Goal: Information Seeking & Learning: Understand process/instructions

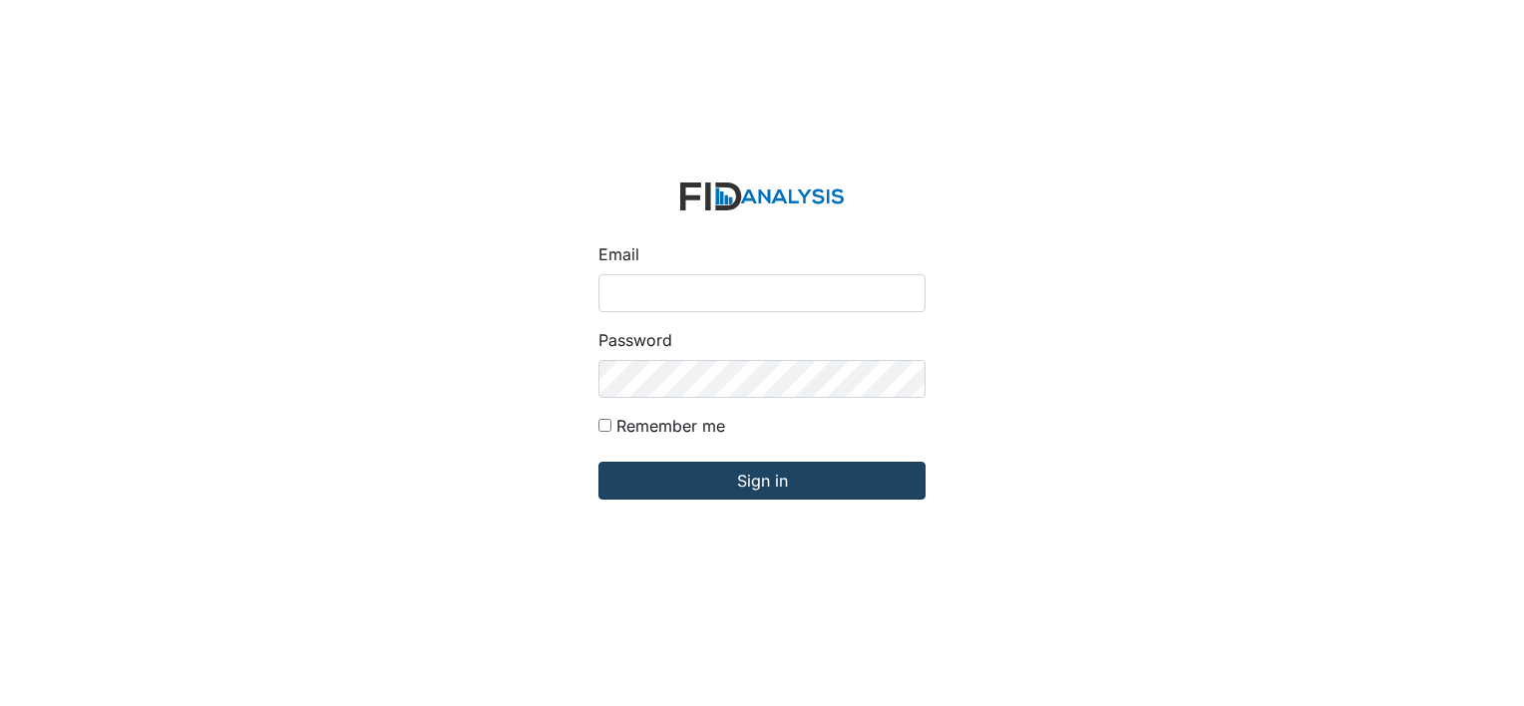
type input "[EMAIL_ADDRESS][DOMAIN_NAME]"
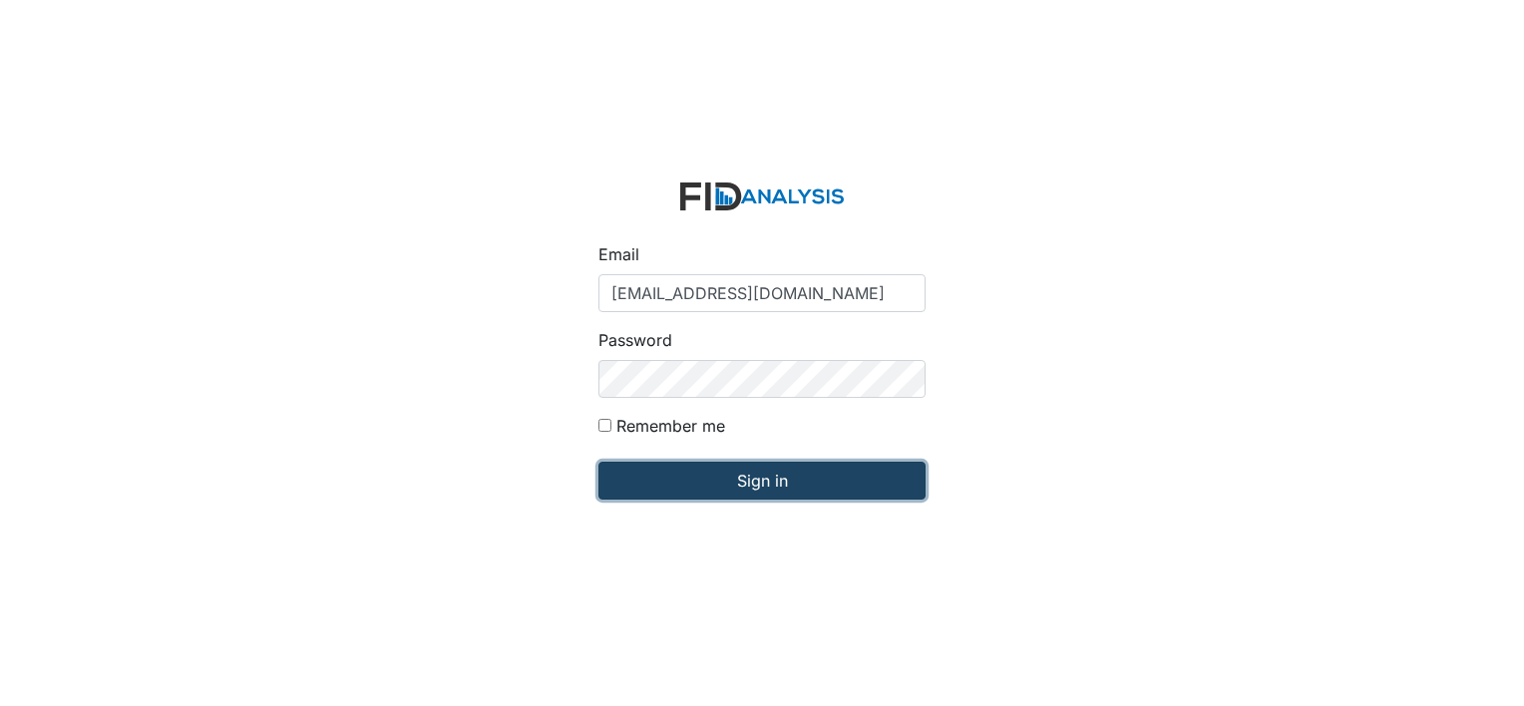
click at [746, 476] on input "Sign in" at bounding box center [761, 481] width 327 height 38
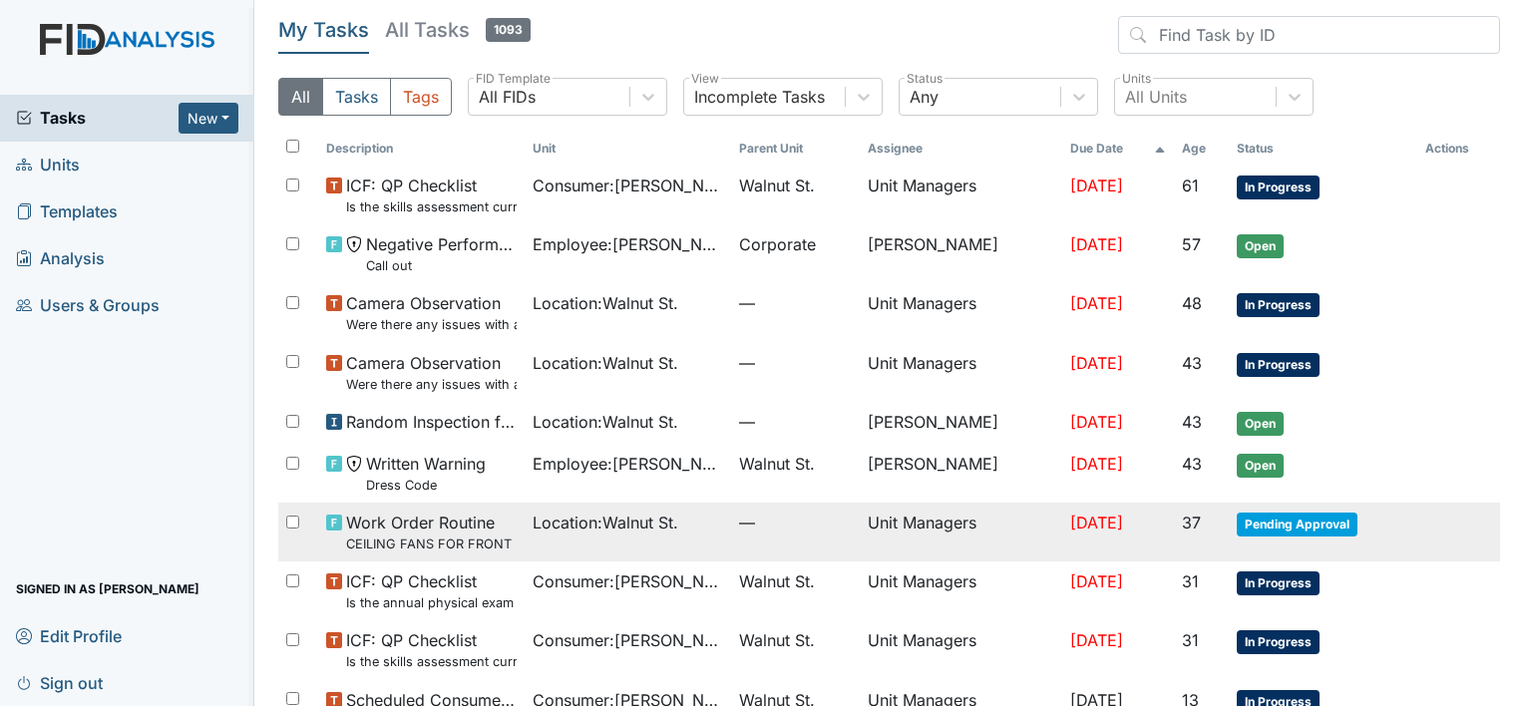
click at [1062, 538] on td "Aug 2, 2025" at bounding box center [1118, 532] width 112 height 59
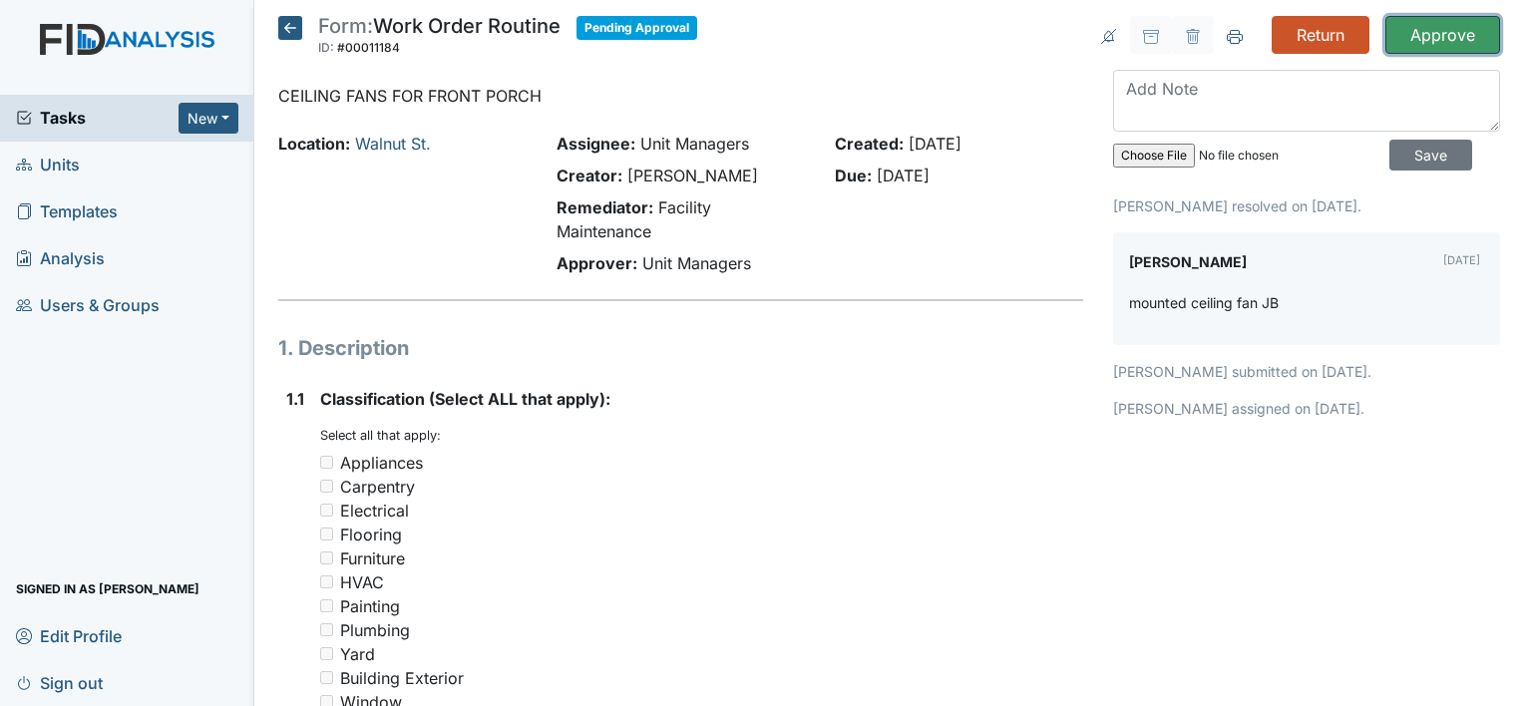
click at [1452, 27] on input "Approve" at bounding box center [1442, 35] width 115 height 38
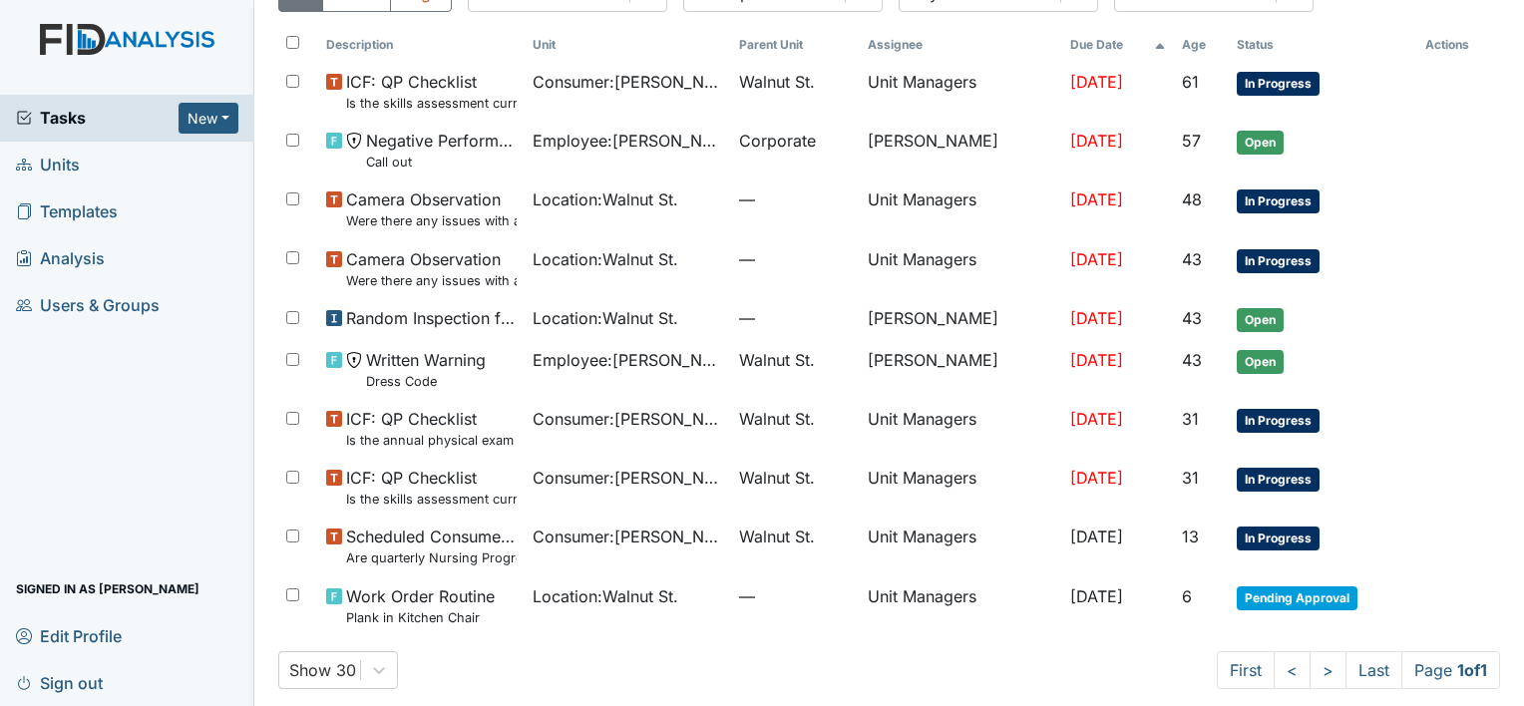
scroll to position [183, 0]
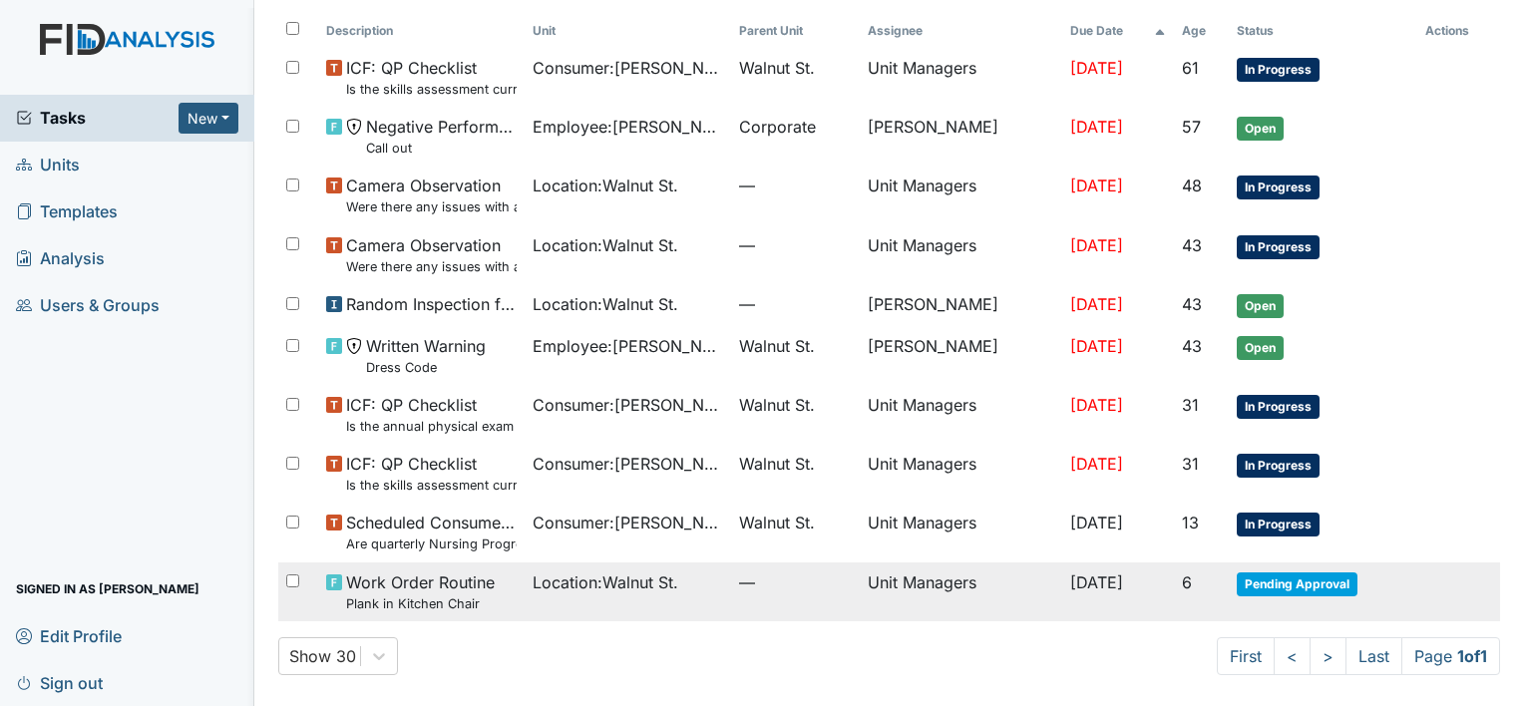
click at [602, 592] on span "Location : [GEOGRAPHIC_DATA]." at bounding box center [606, 582] width 146 height 24
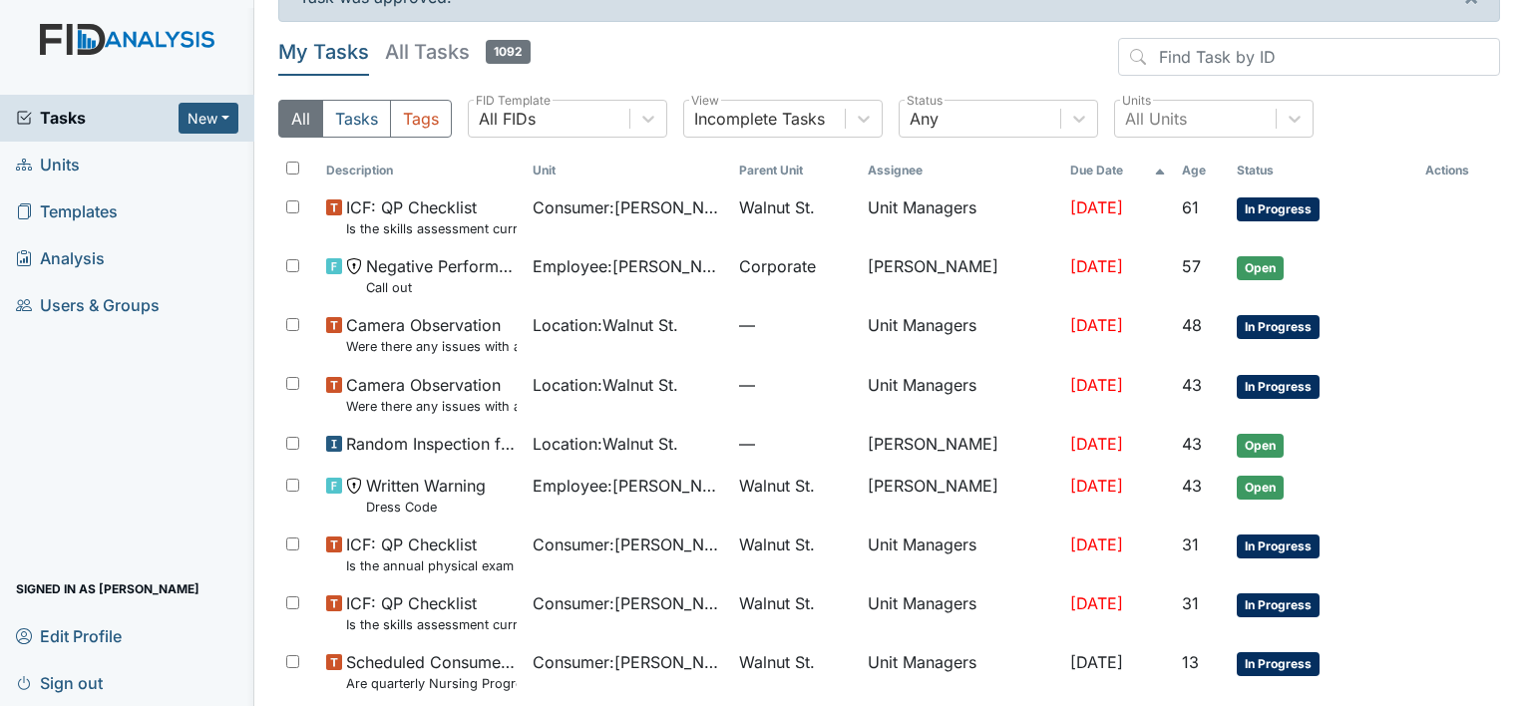
scroll to position [40, 0]
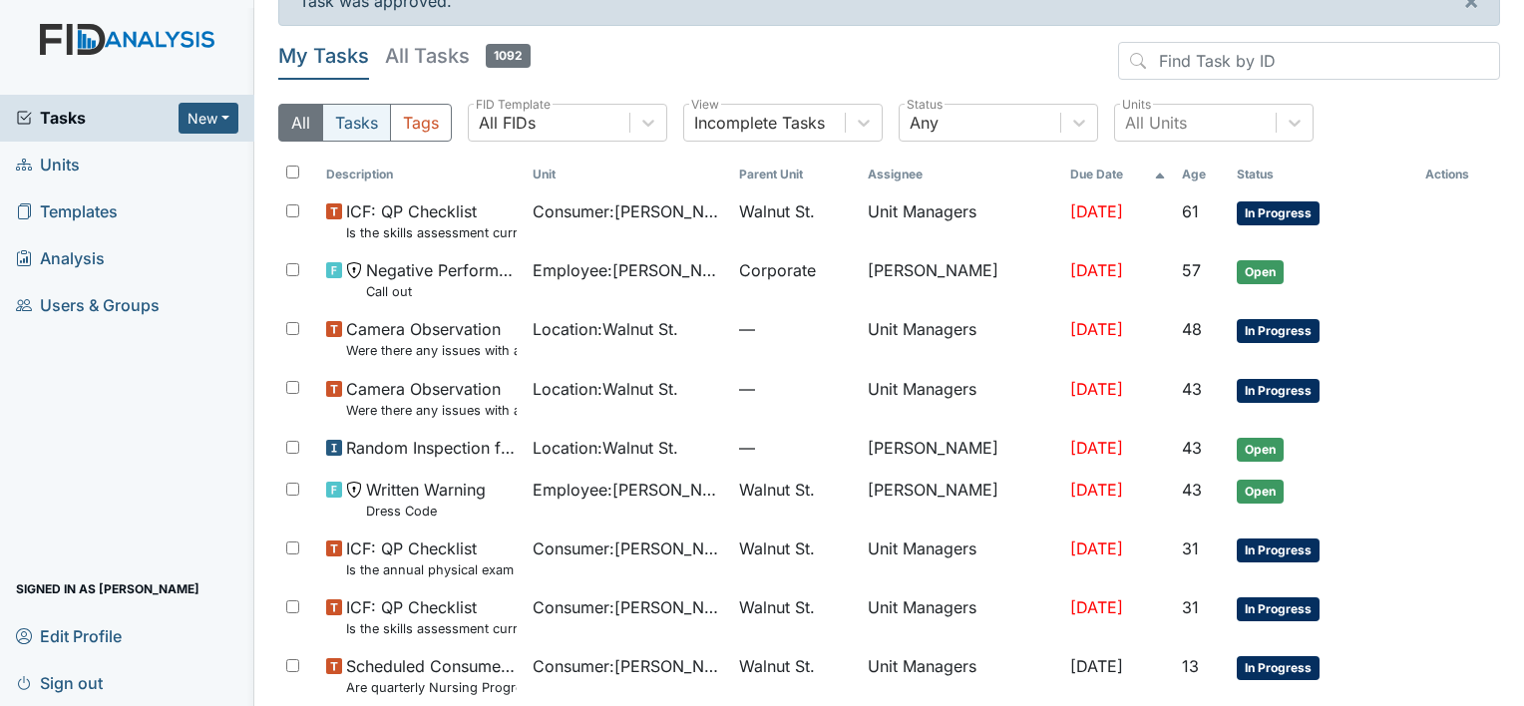
click at [368, 125] on button "Tasks" at bounding box center [356, 123] width 69 height 38
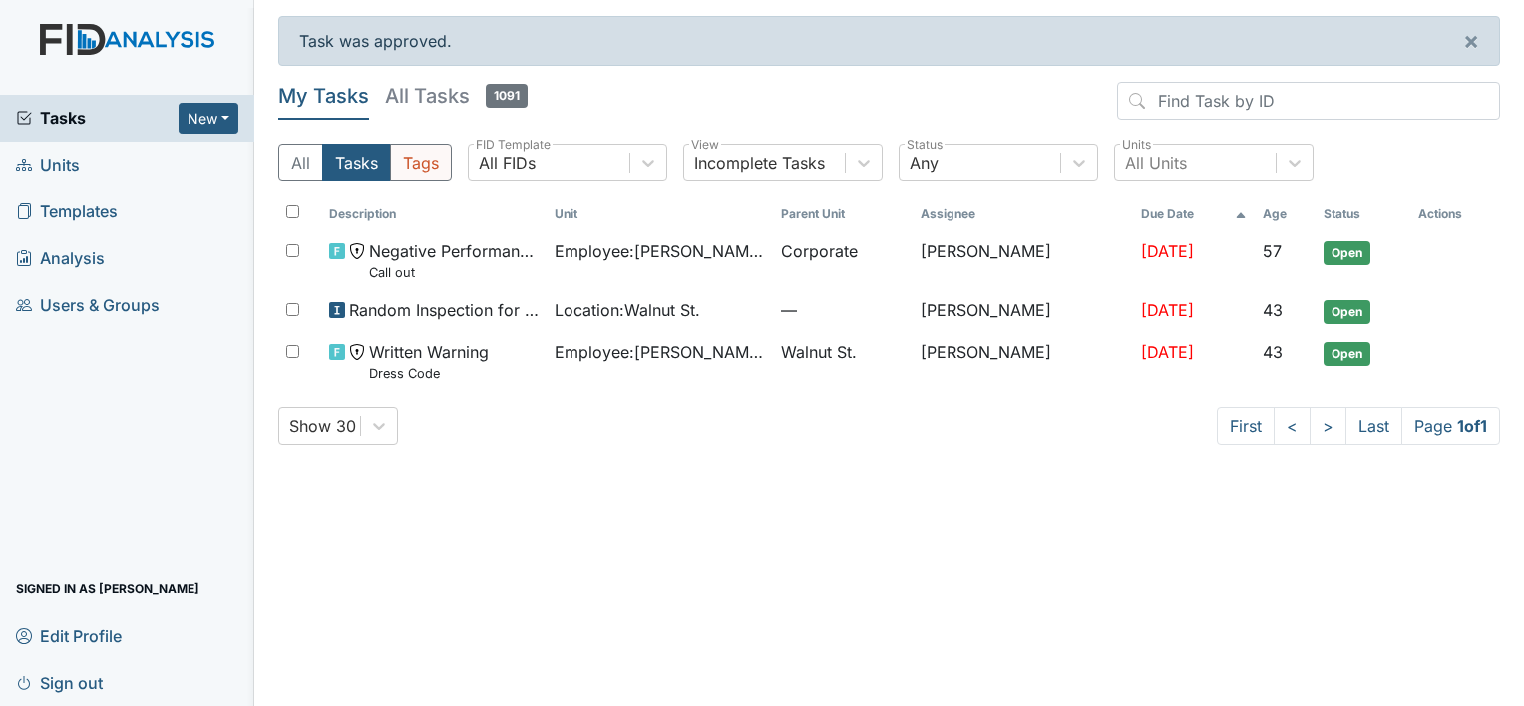
click at [423, 158] on button "Tags" at bounding box center [421, 163] width 62 height 38
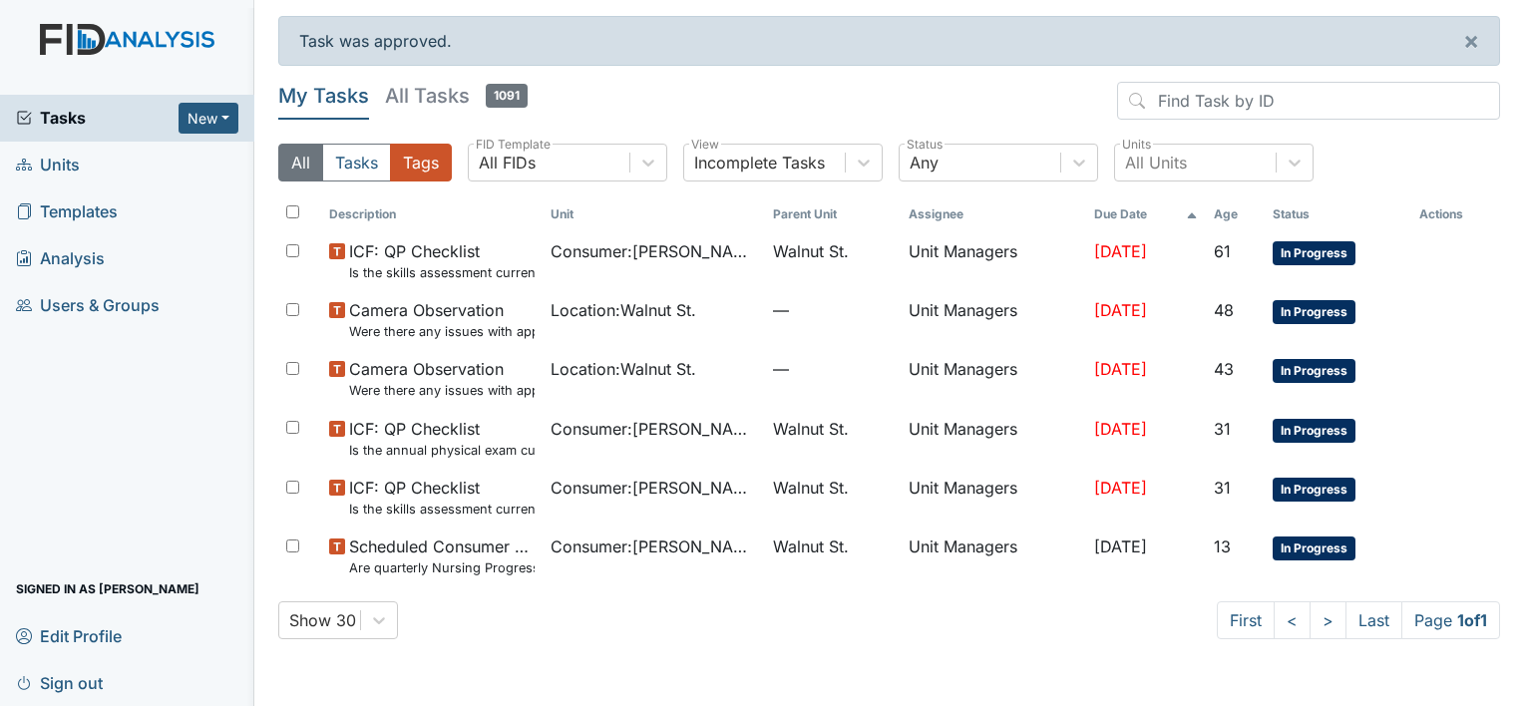
click at [303, 168] on button "All" at bounding box center [300, 163] width 45 height 38
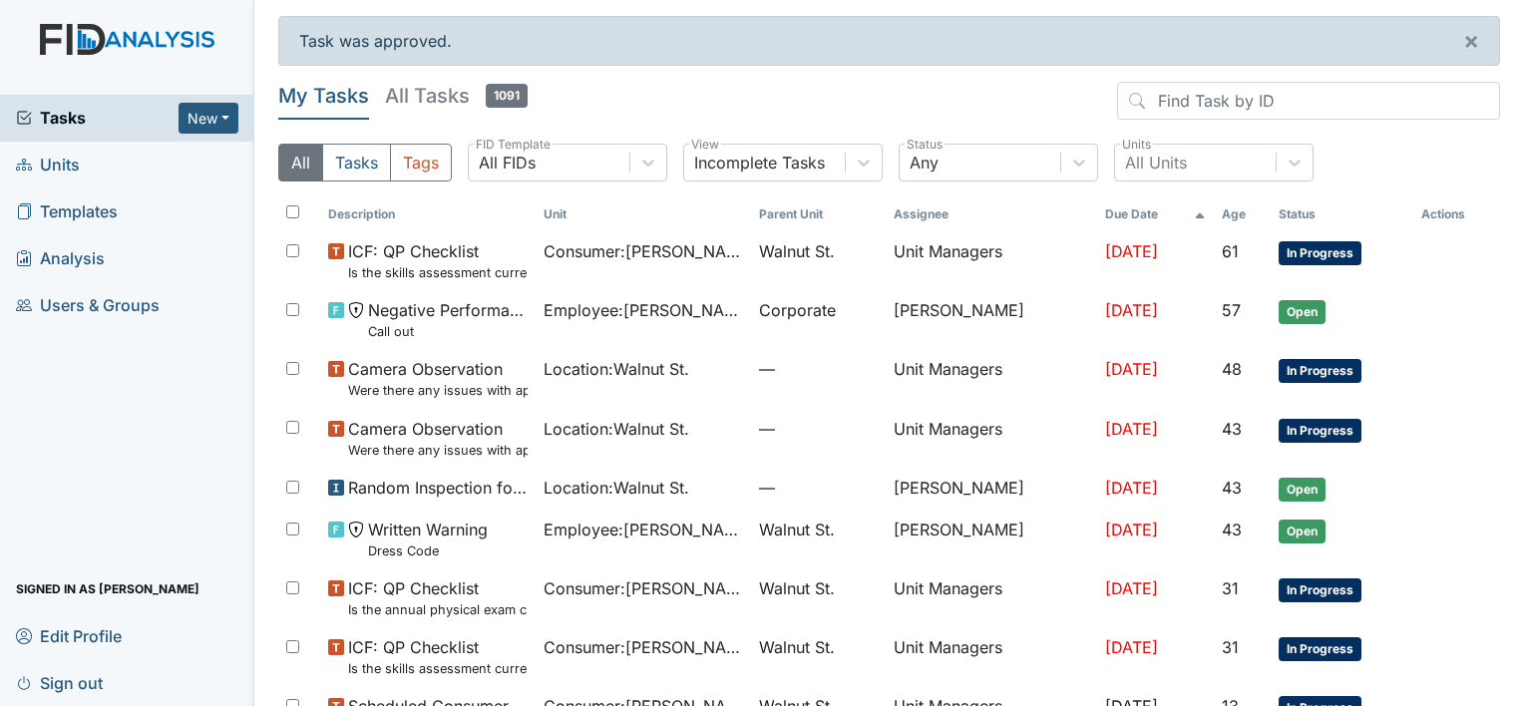
scroll to position [124, 0]
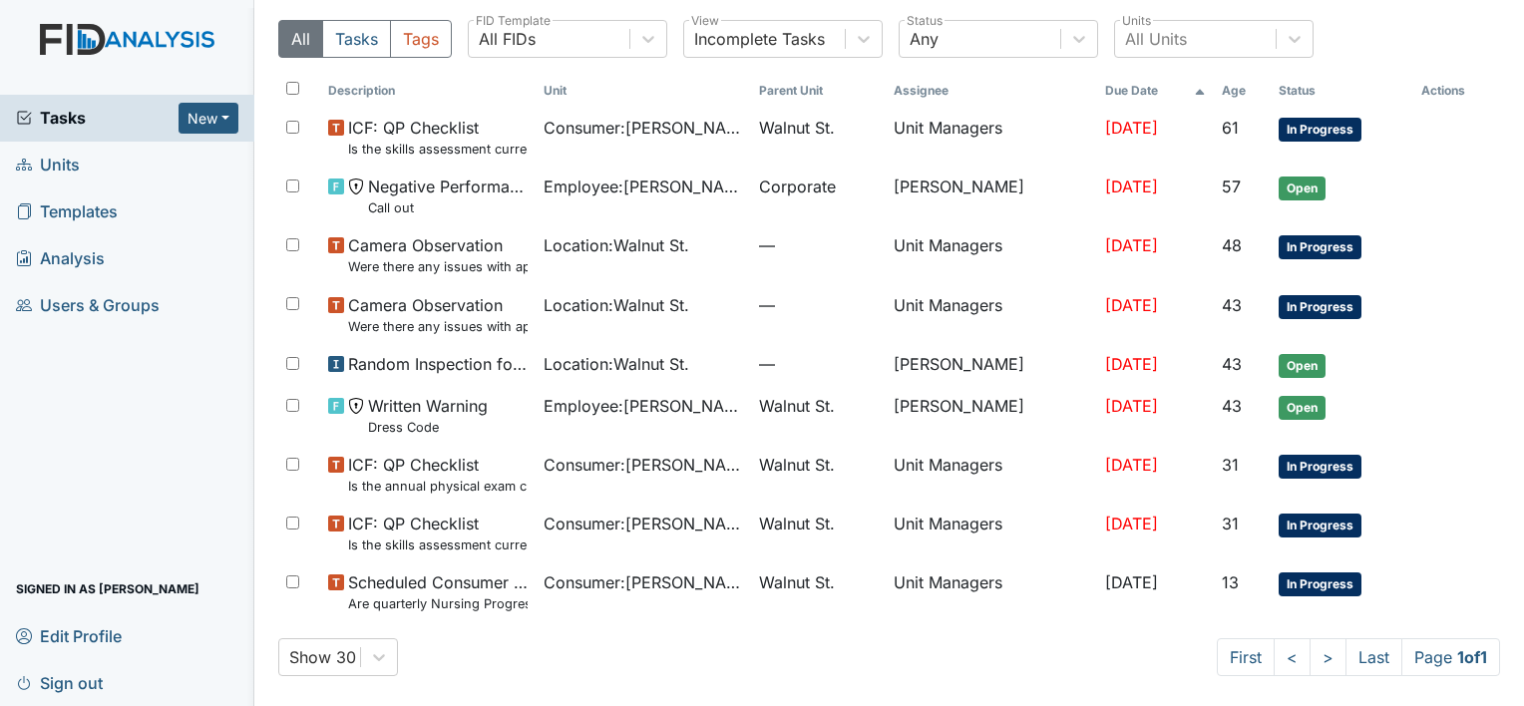
click at [60, 128] on span "Tasks" at bounding box center [97, 118] width 163 height 24
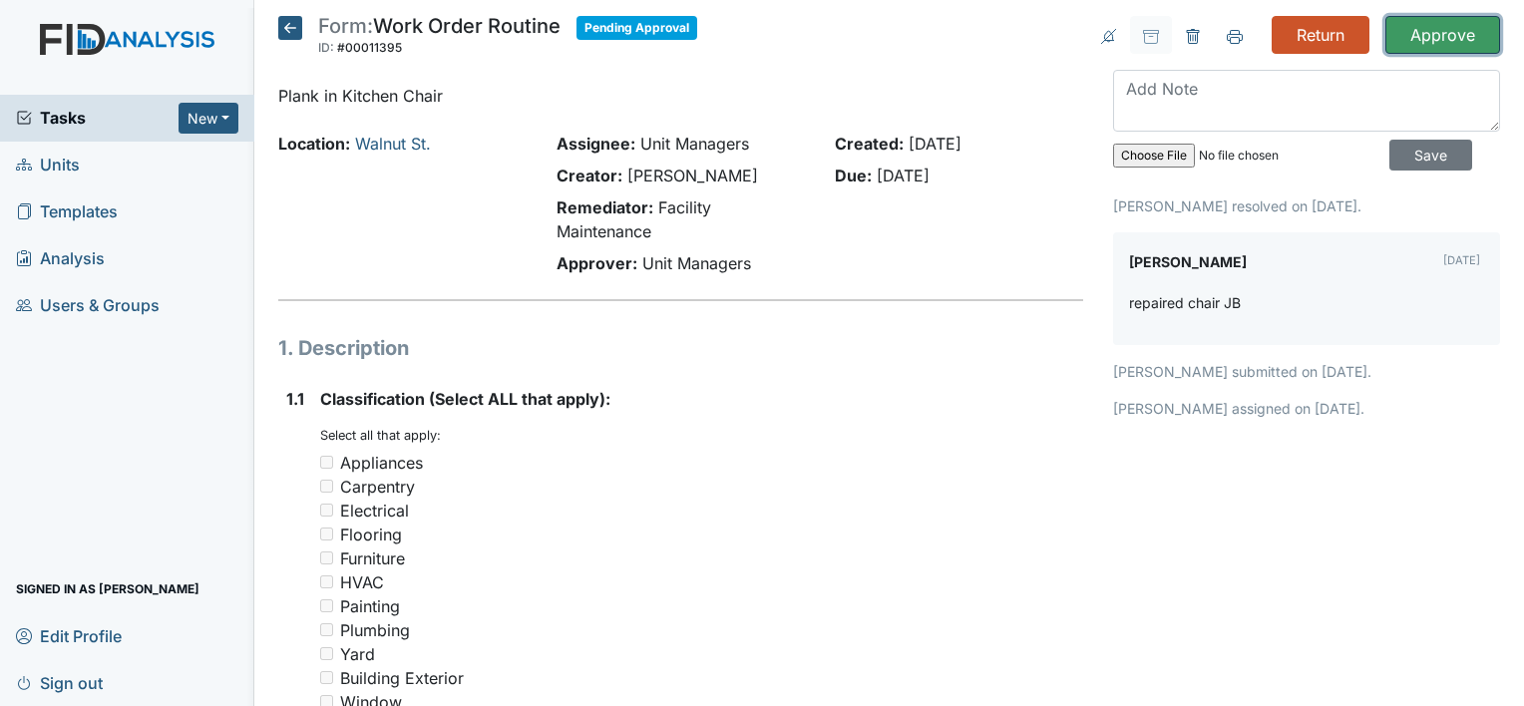
click at [1429, 28] on input "Approve" at bounding box center [1442, 35] width 115 height 38
click at [100, 40] on img at bounding box center [127, 59] width 254 height 71
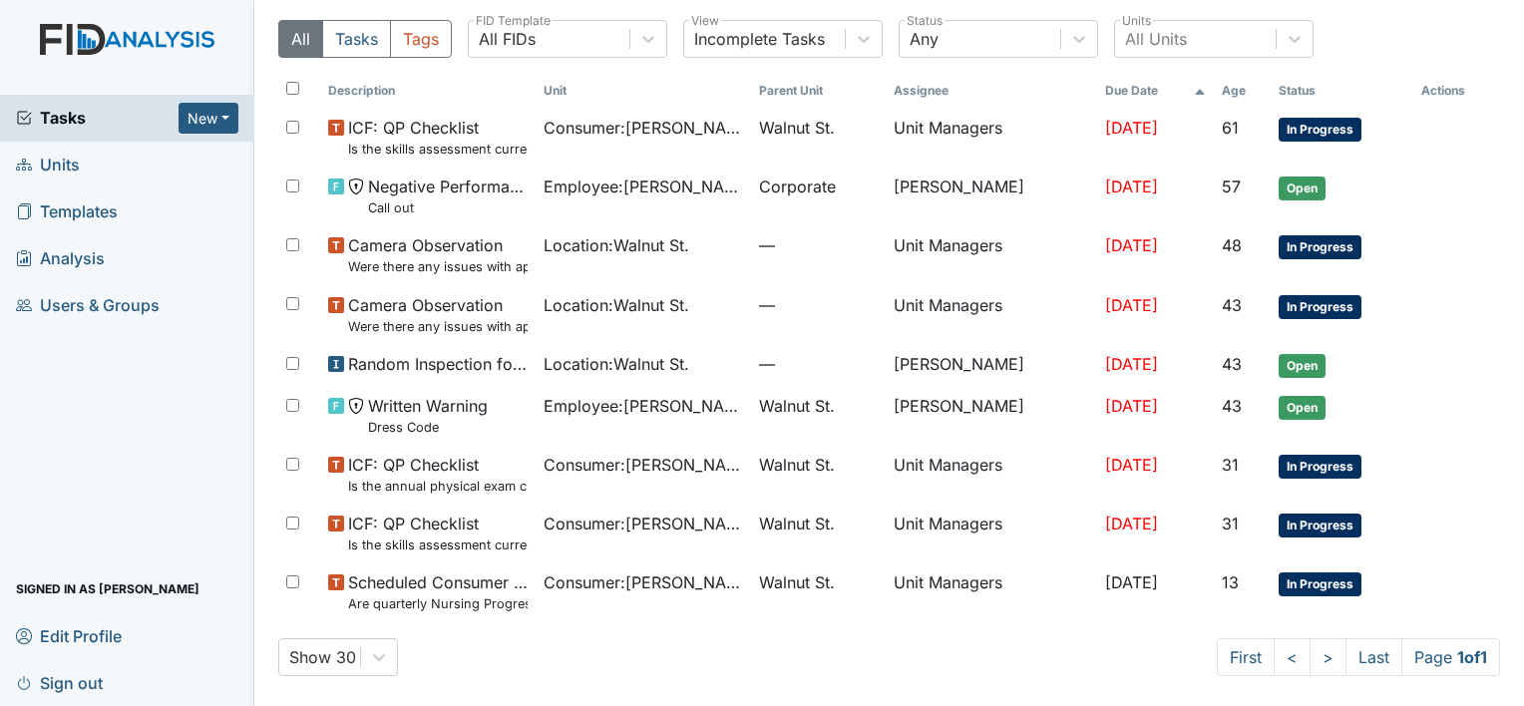
scroll to position [94, 0]
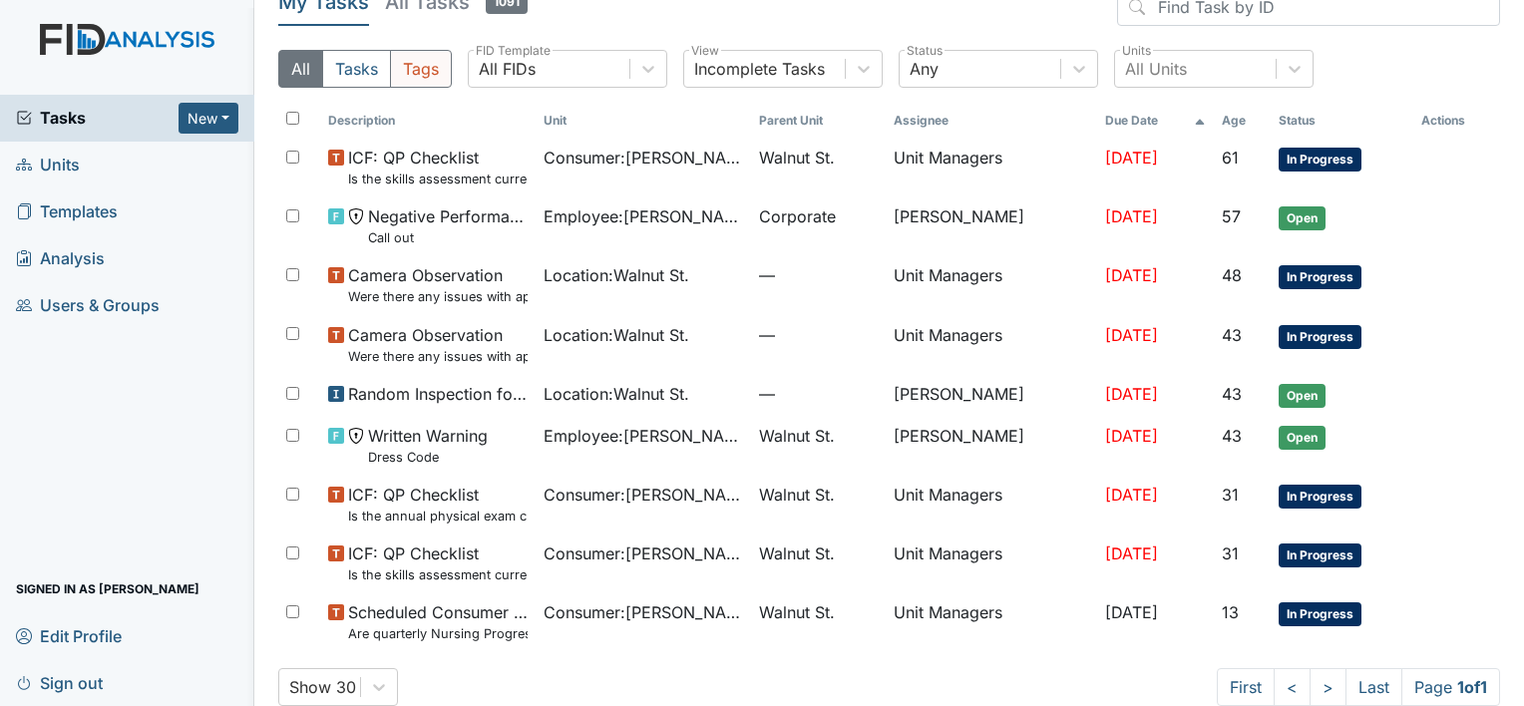
click at [413, 77] on button "Tags" at bounding box center [421, 69] width 62 height 38
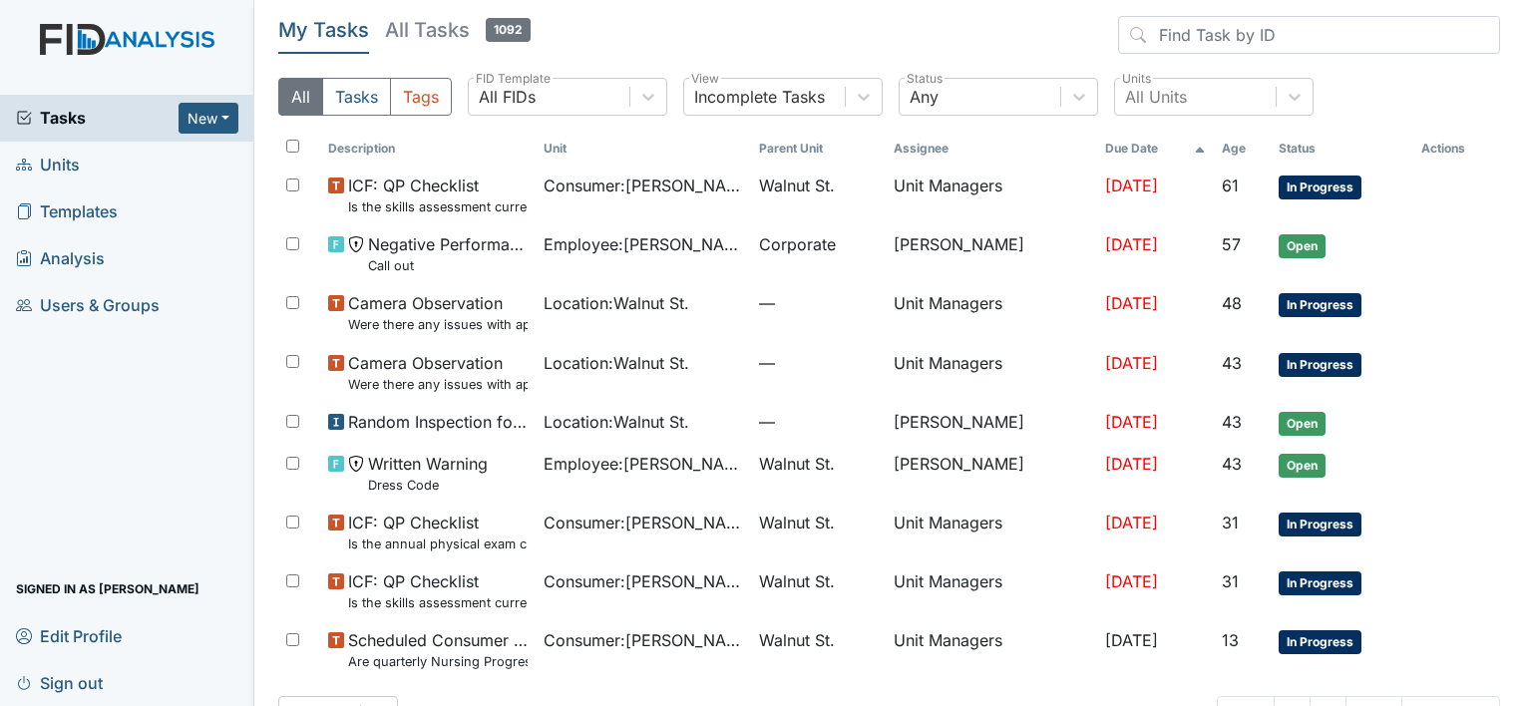
click at [95, 159] on link "Units" at bounding box center [127, 165] width 254 height 47
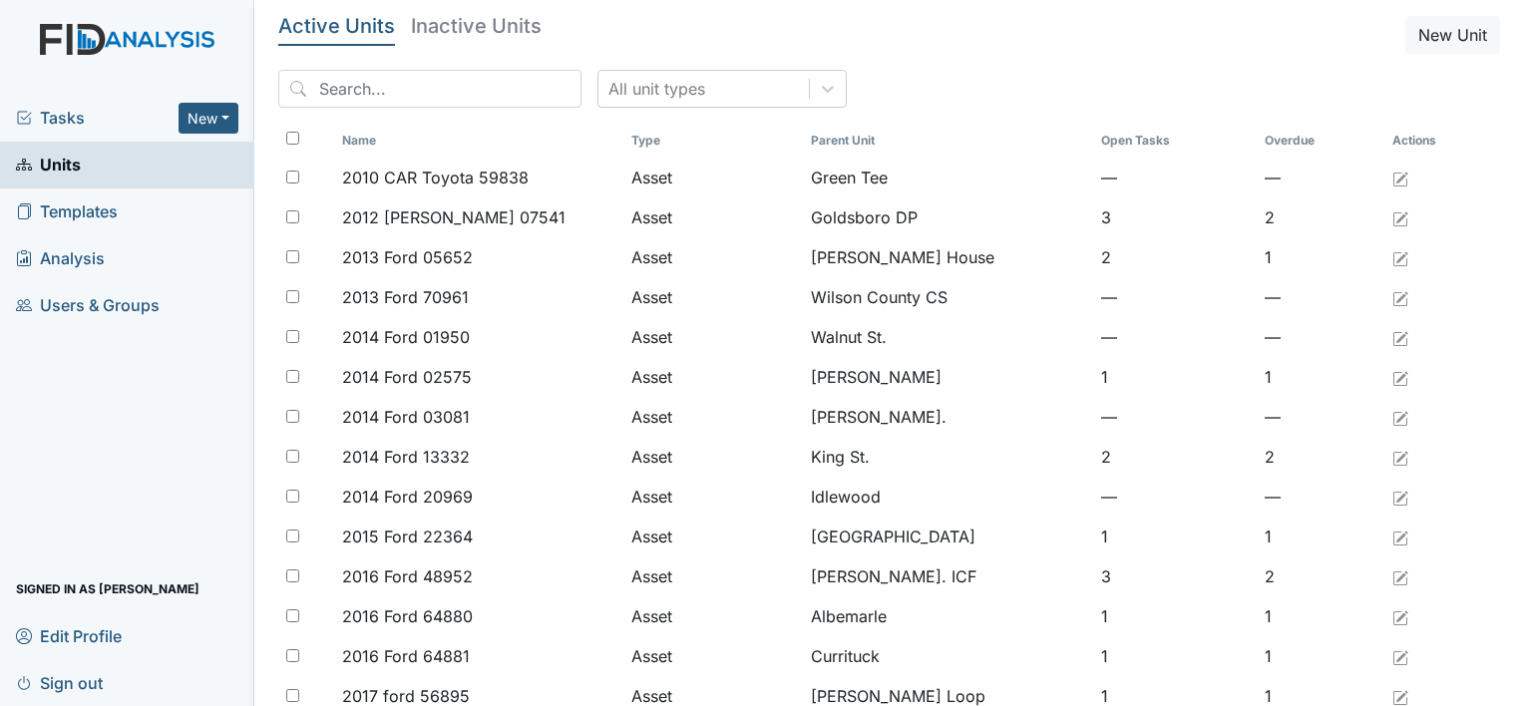
click at [76, 130] on div "Tasks New Form Inspection Document Bundle" at bounding box center [127, 118] width 254 height 47
click at [75, 123] on span "Tasks" at bounding box center [97, 118] width 163 height 24
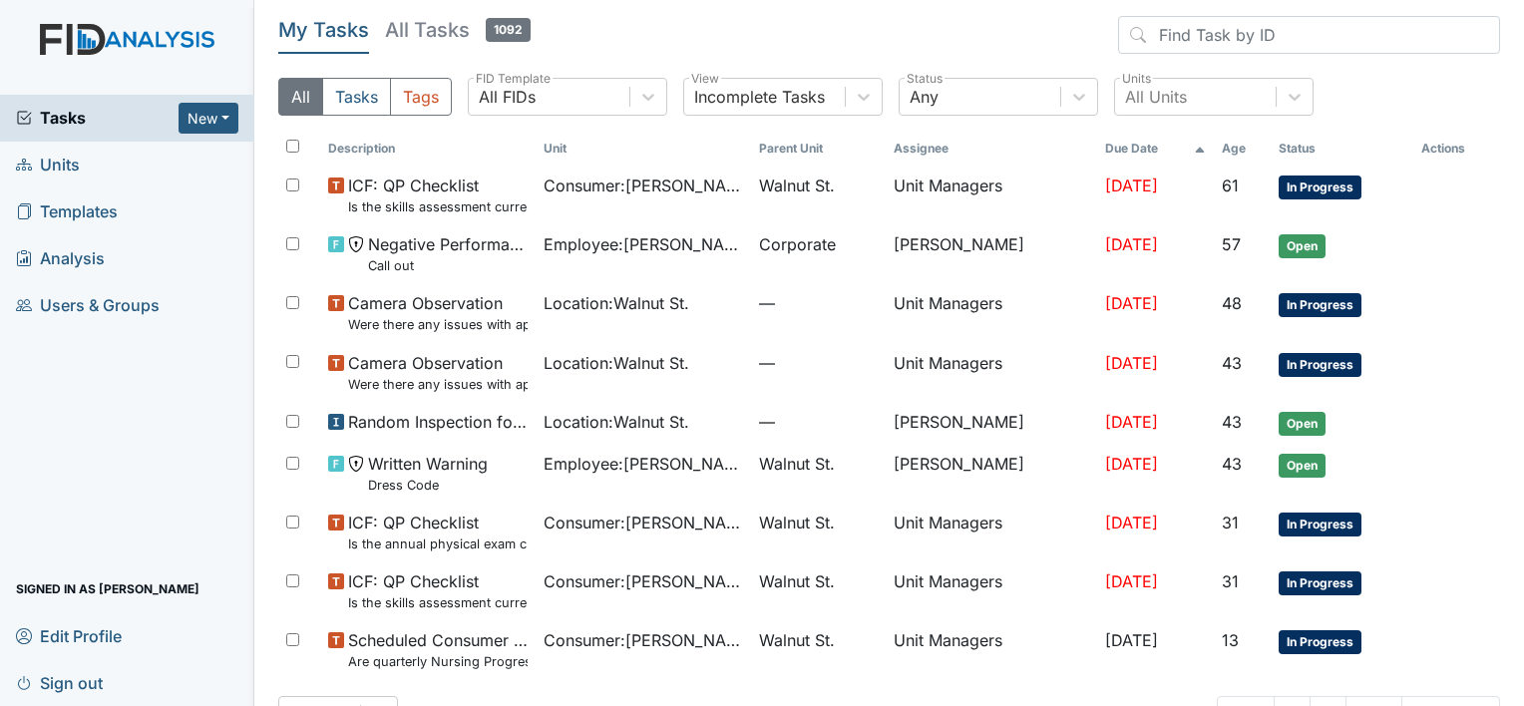
click at [180, 40] on img at bounding box center [127, 59] width 254 height 71
click at [81, 125] on span "Tasks" at bounding box center [97, 118] width 163 height 24
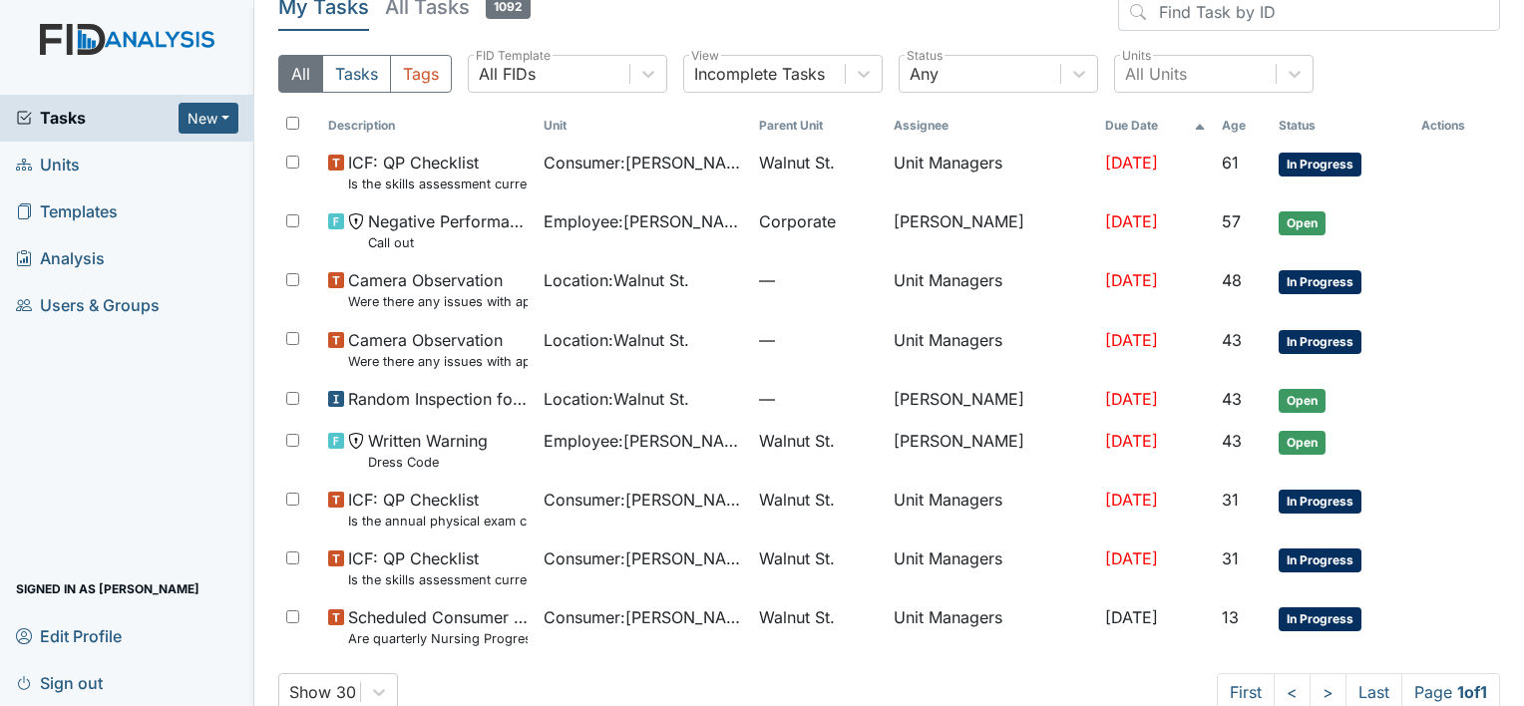
scroll to position [59, 0]
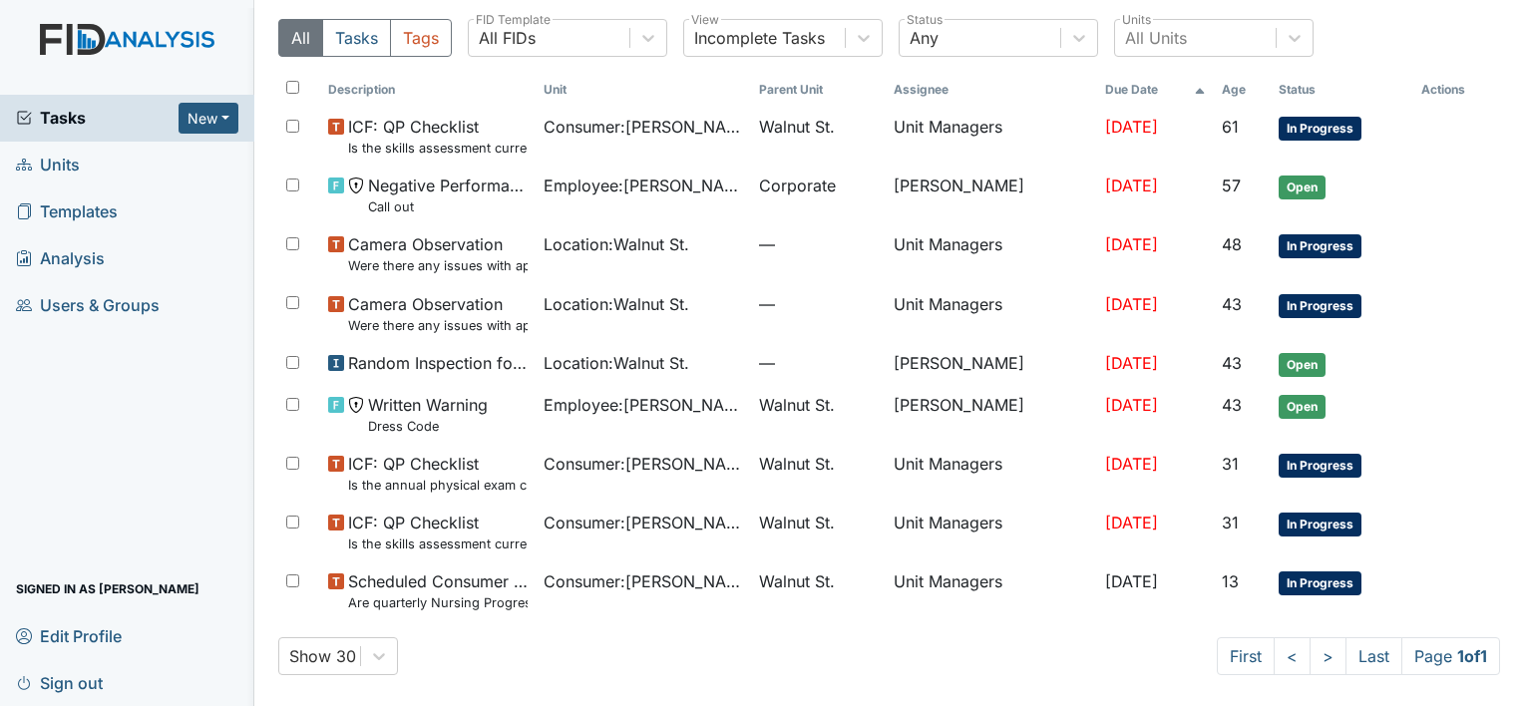
drag, startPoint x: 82, startPoint y: 0, endPoint x: 222, endPoint y: 354, distance: 380.9
click at [222, 354] on div "Tasks New Form Inspection Document Bundle Units Templates Analysis Users & Grou…" at bounding box center [127, 400] width 254 height 611
click at [73, 153] on span "Units" at bounding box center [48, 165] width 64 height 31
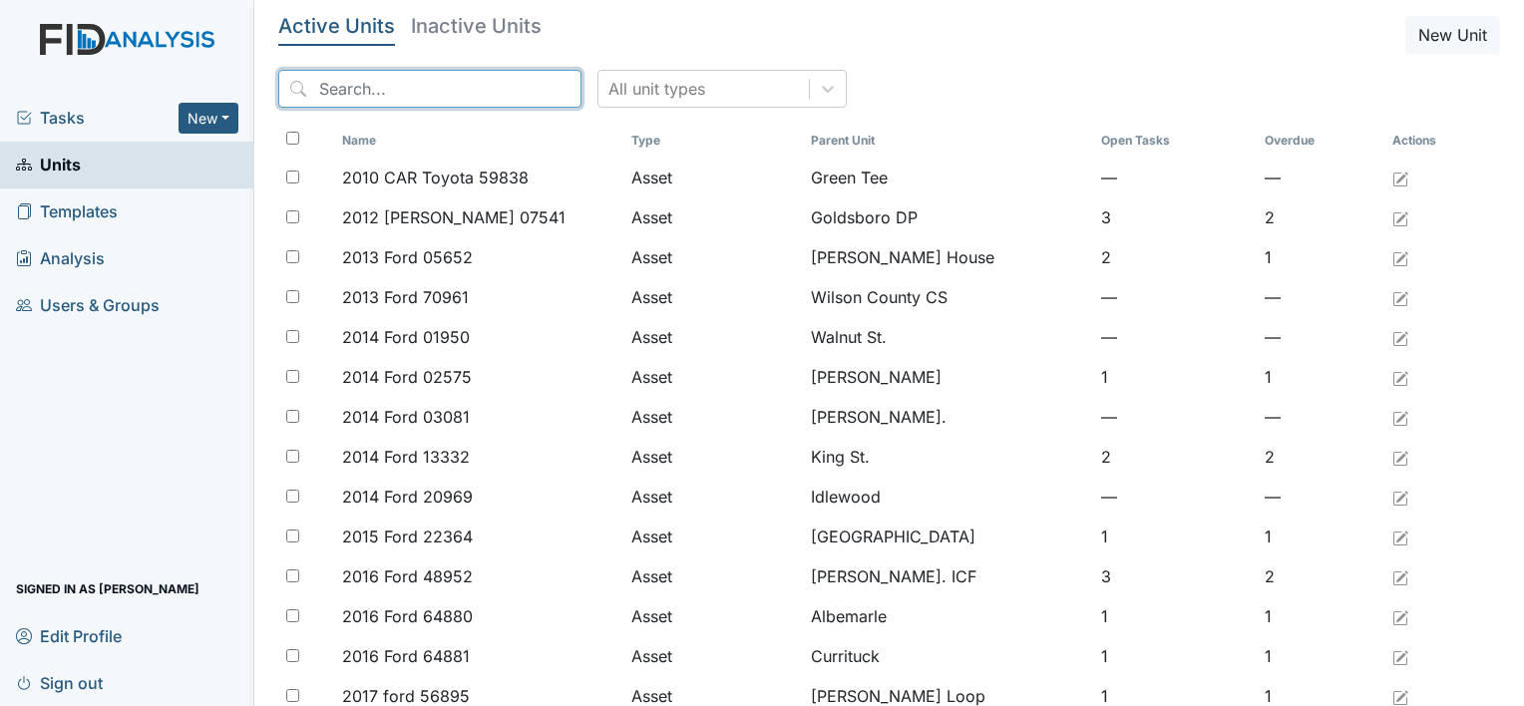
click at [486, 82] on input "search" at bounding box center [429, 89] width 303 height 38
click at [348, 78] on input "search" at bounding box center [429, 89] width 303 height 38
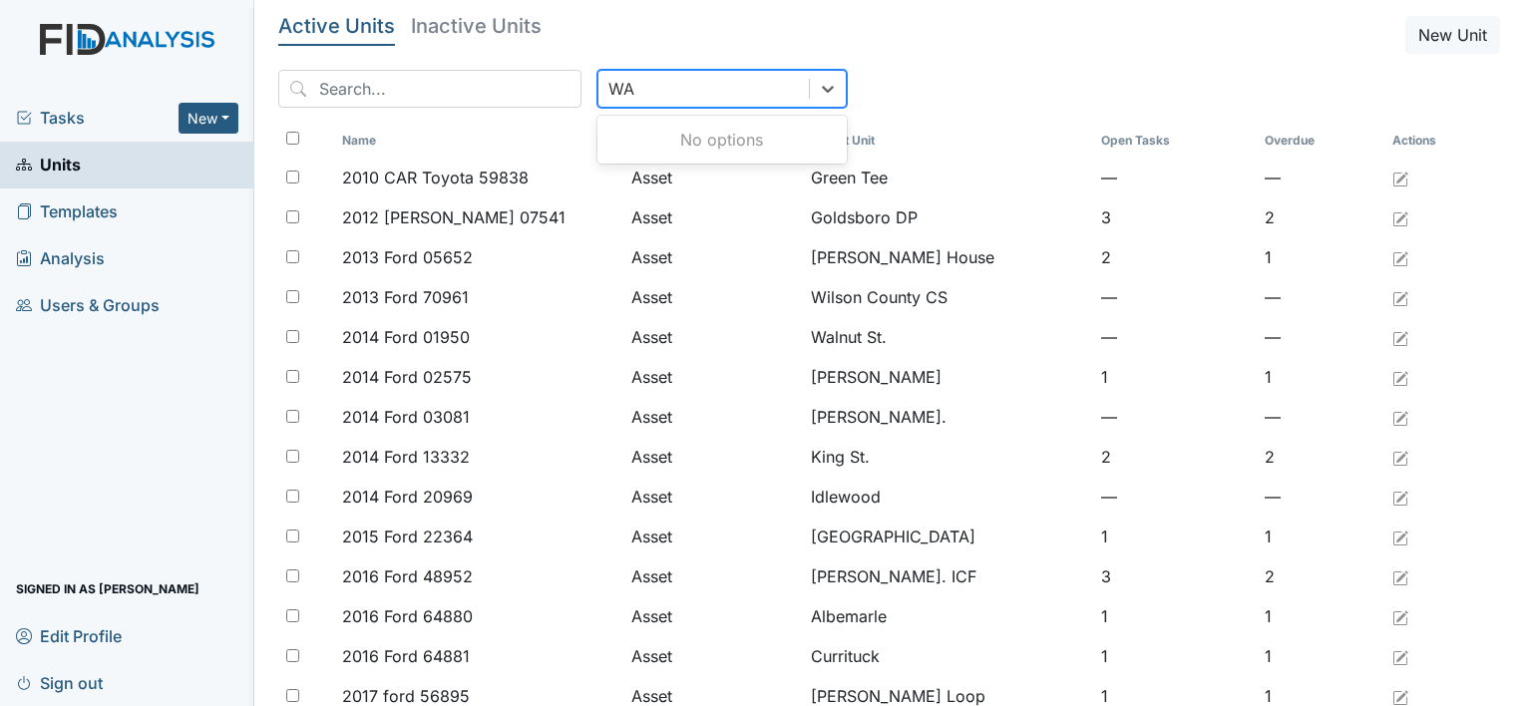
type input "W"
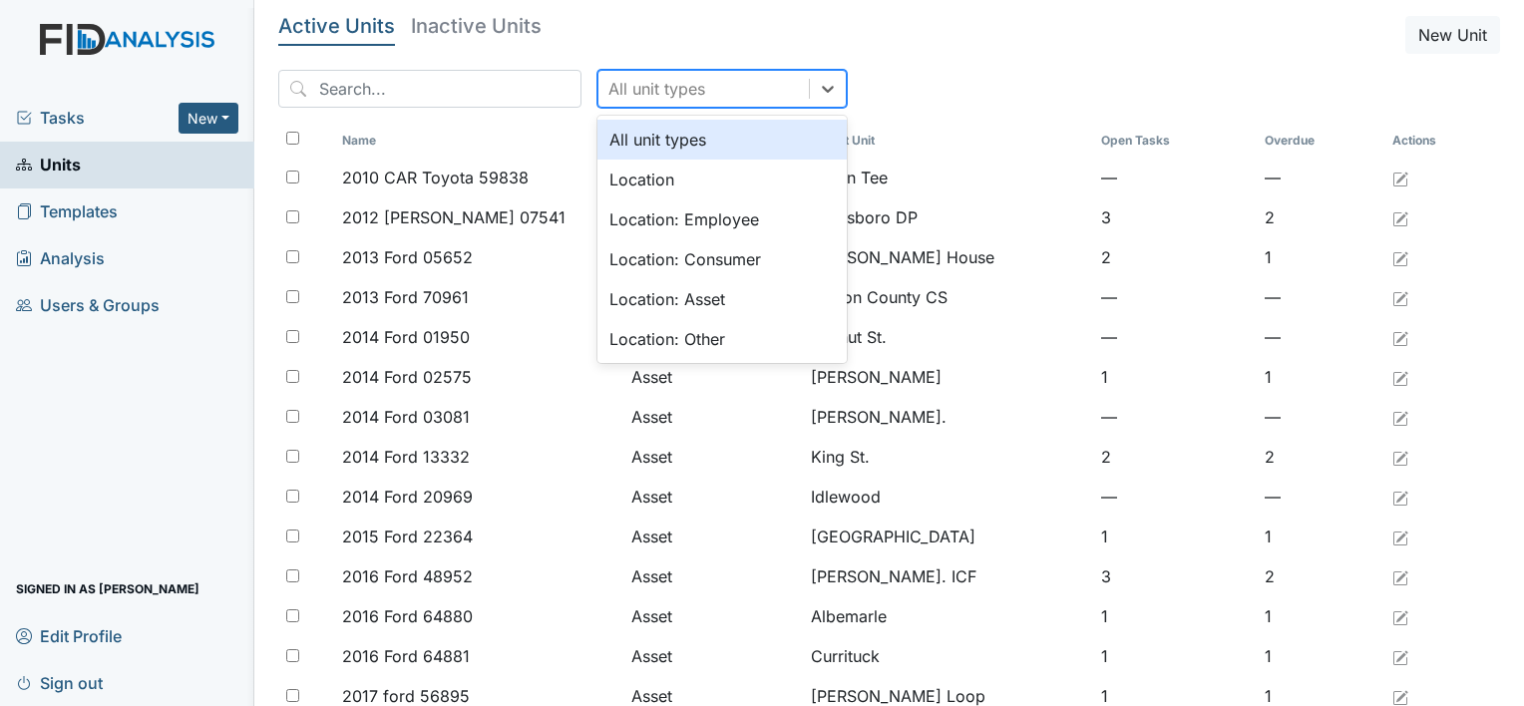
click at [121, 202] on link "Templates" at bounding box center [127, 211] width 254 height 47
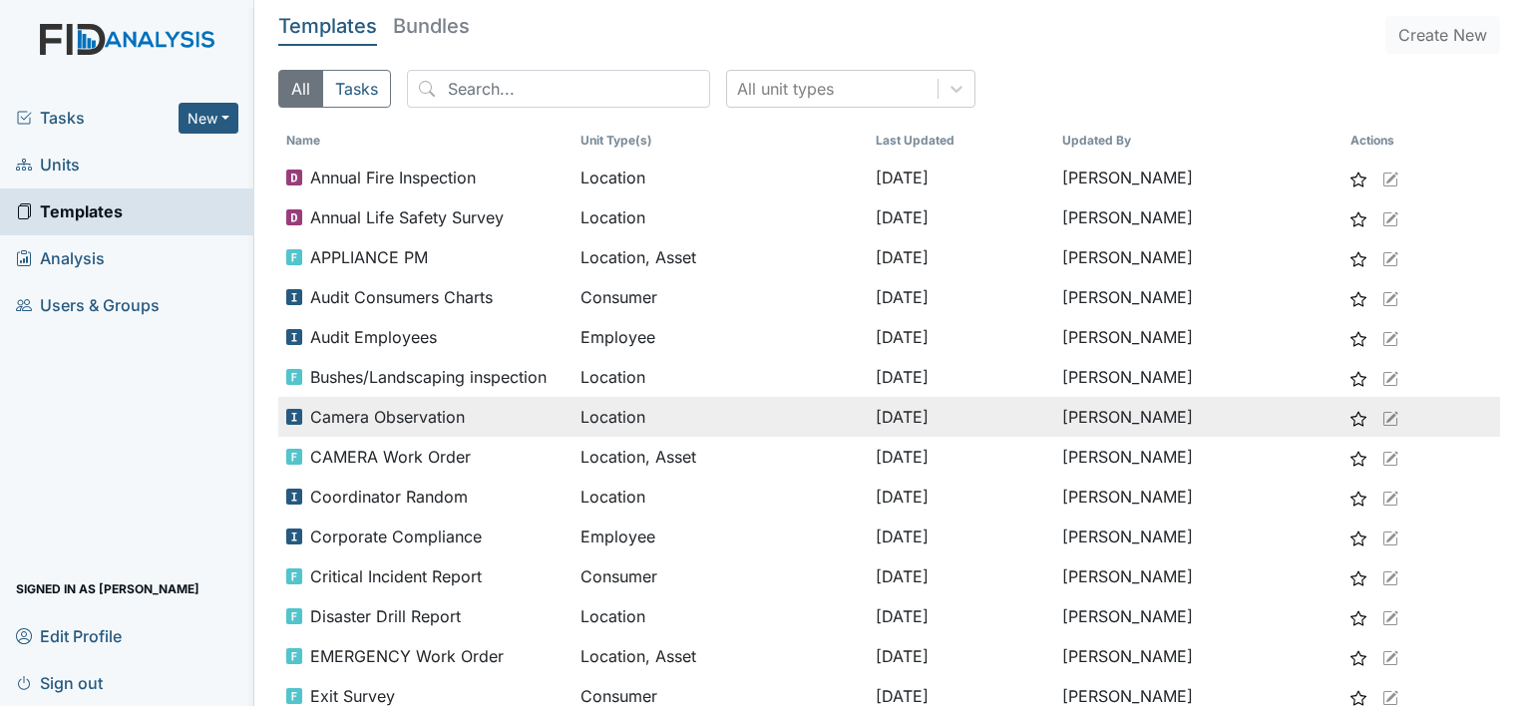
click at [461, 405] on span "Camera Observation" at bounding box center [387, 417] width 155 height 24
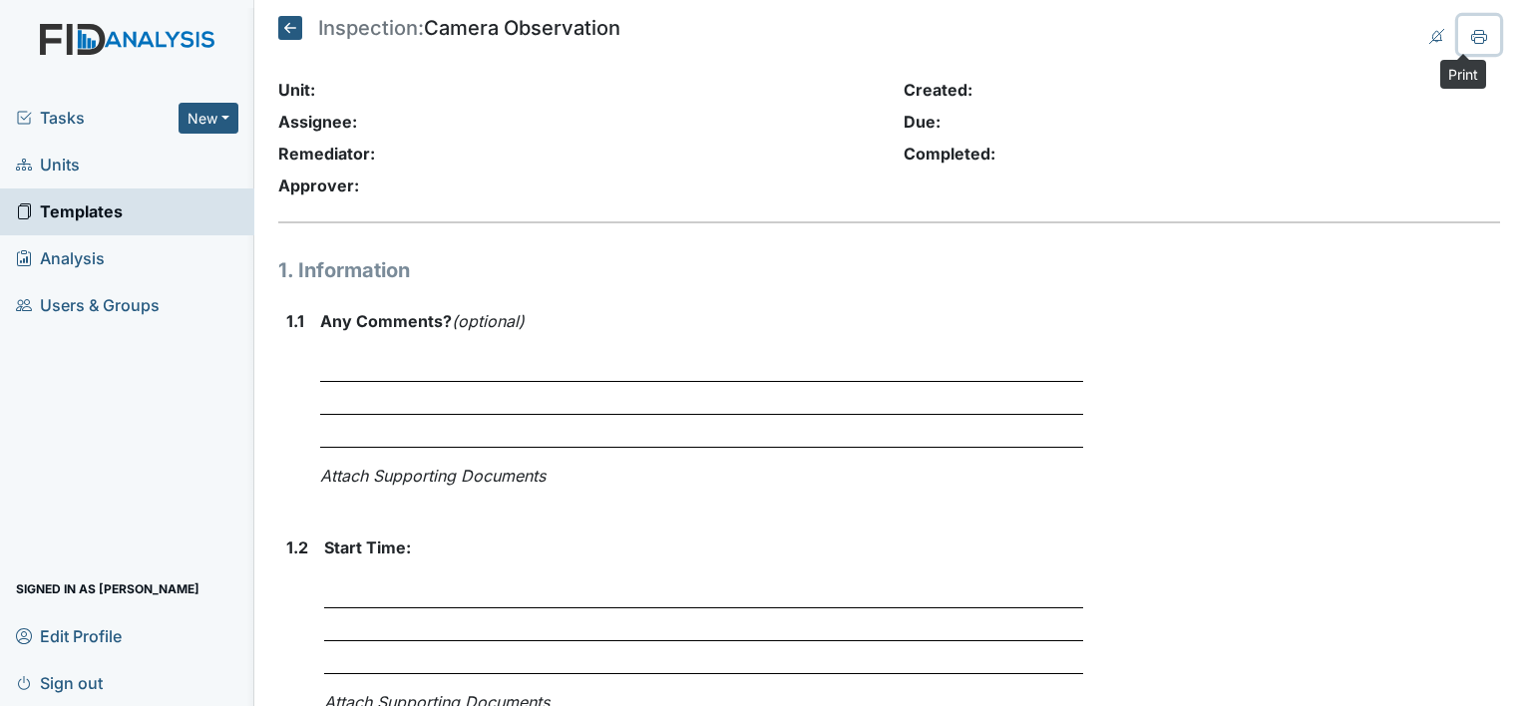
click at [1471, 35] on icon at bounding box center [1479, 37] width 16 height 16
click at [1349, 114] on div "Due:" at bounding box center [1201, 122] width 596 height 24
drag, startPoint x: 1462, startPoint y: 35, endPoint x: 160, endPoint y: 590, distance: 1415.9
click at [1471, 35] on icon at bounding box center [1479, 37] width 16 height 16
click at [294, 22] on icon at bounding box center [290, 28] width 24 height 24
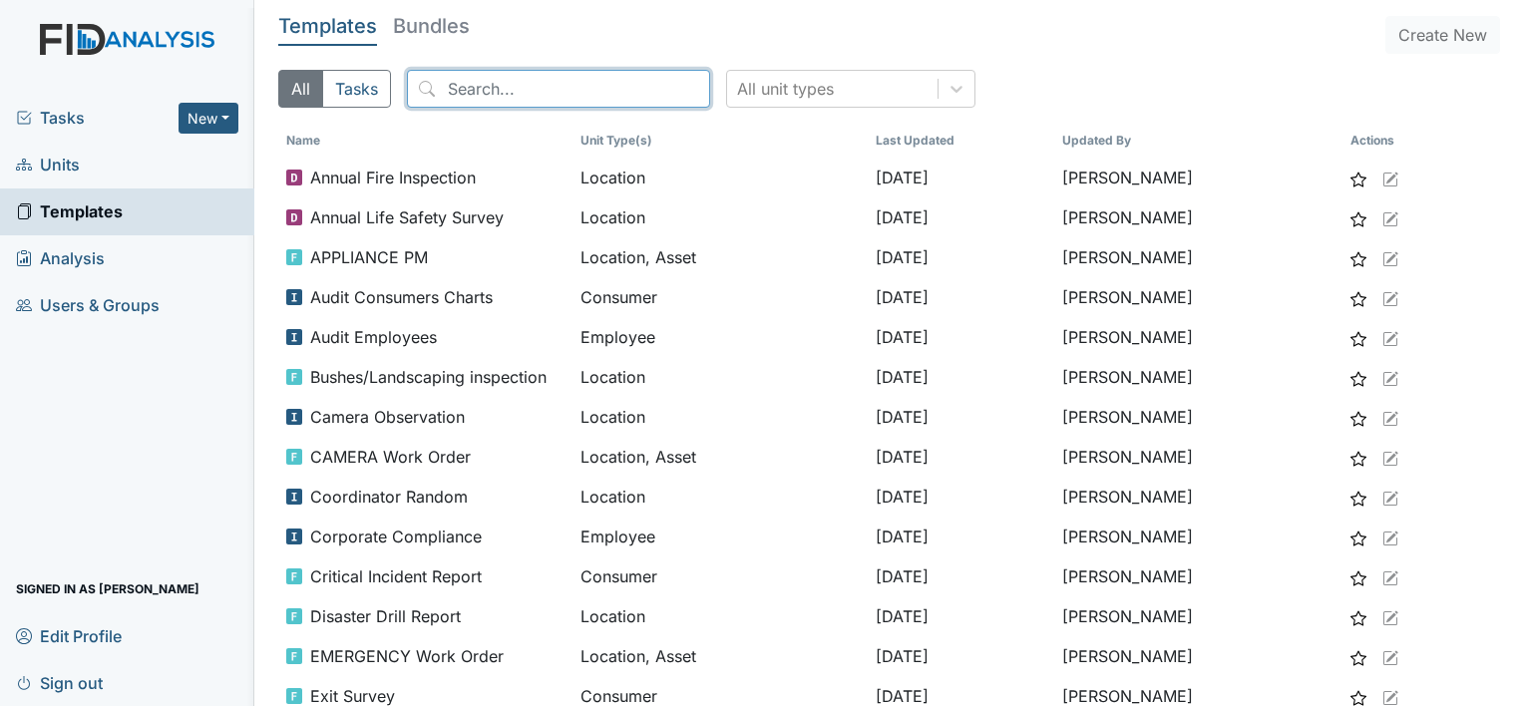
click at [507, 97] on input "search" at bounding box center [558, 89] width 303 height 38
type input "I"
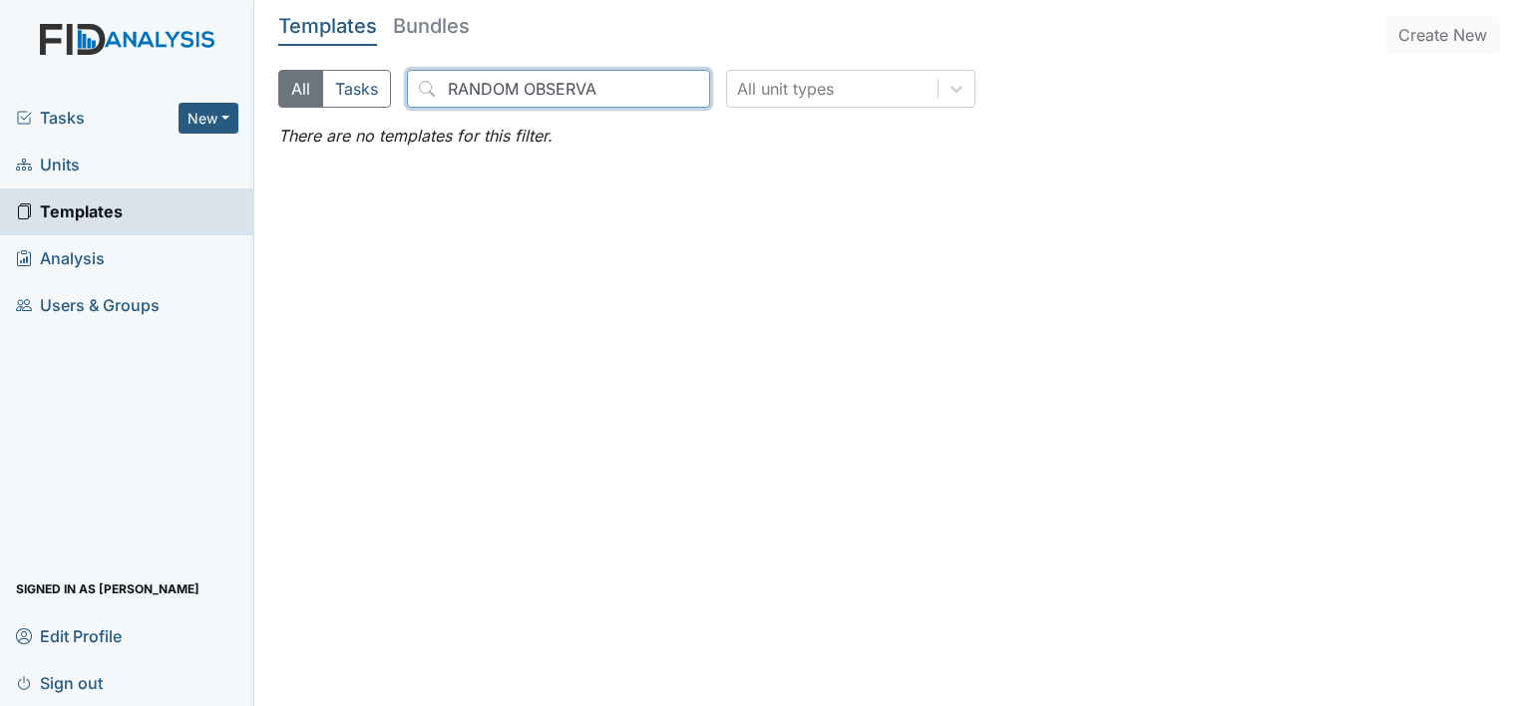
type input "RANDOM OBSERVA"
click at [176, 219] on link "Templates" at bounding box center [127, 211] width 254 height 47
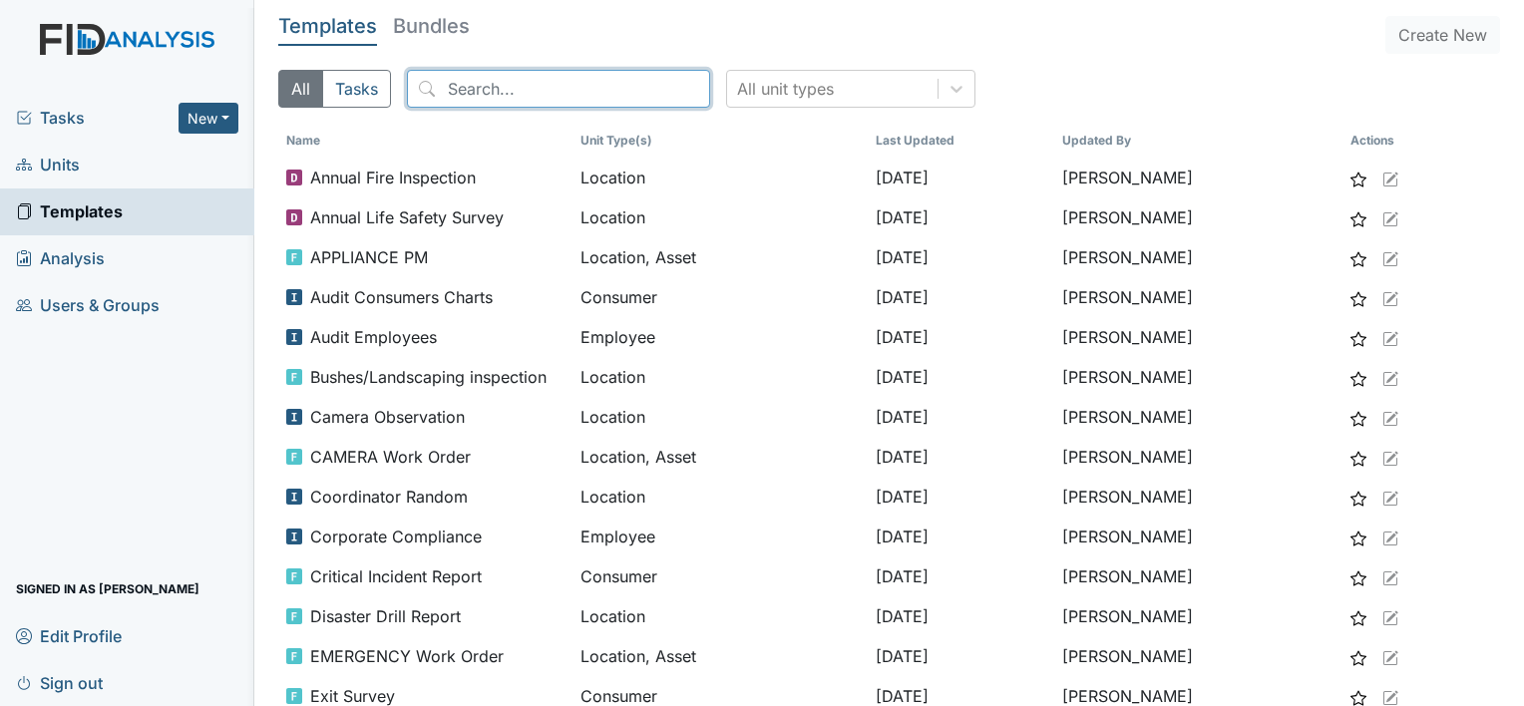
click at [495, 91] on input "search" at bounding box center [558, 89] width 303 height 38
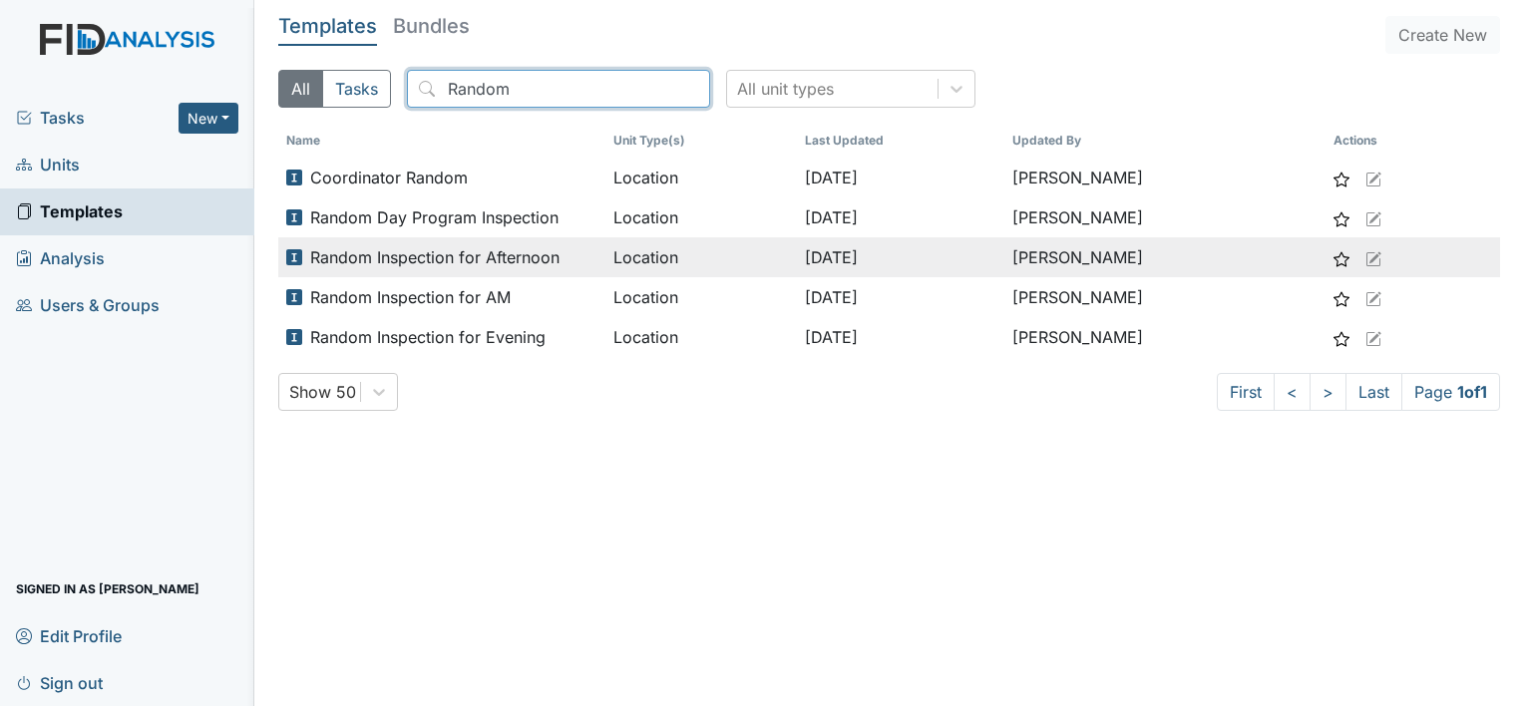
type input "Random"
click at [490, 245] on span "Random Inspection for Afternoon" at bounding box center [434, 257] width 249 height 24
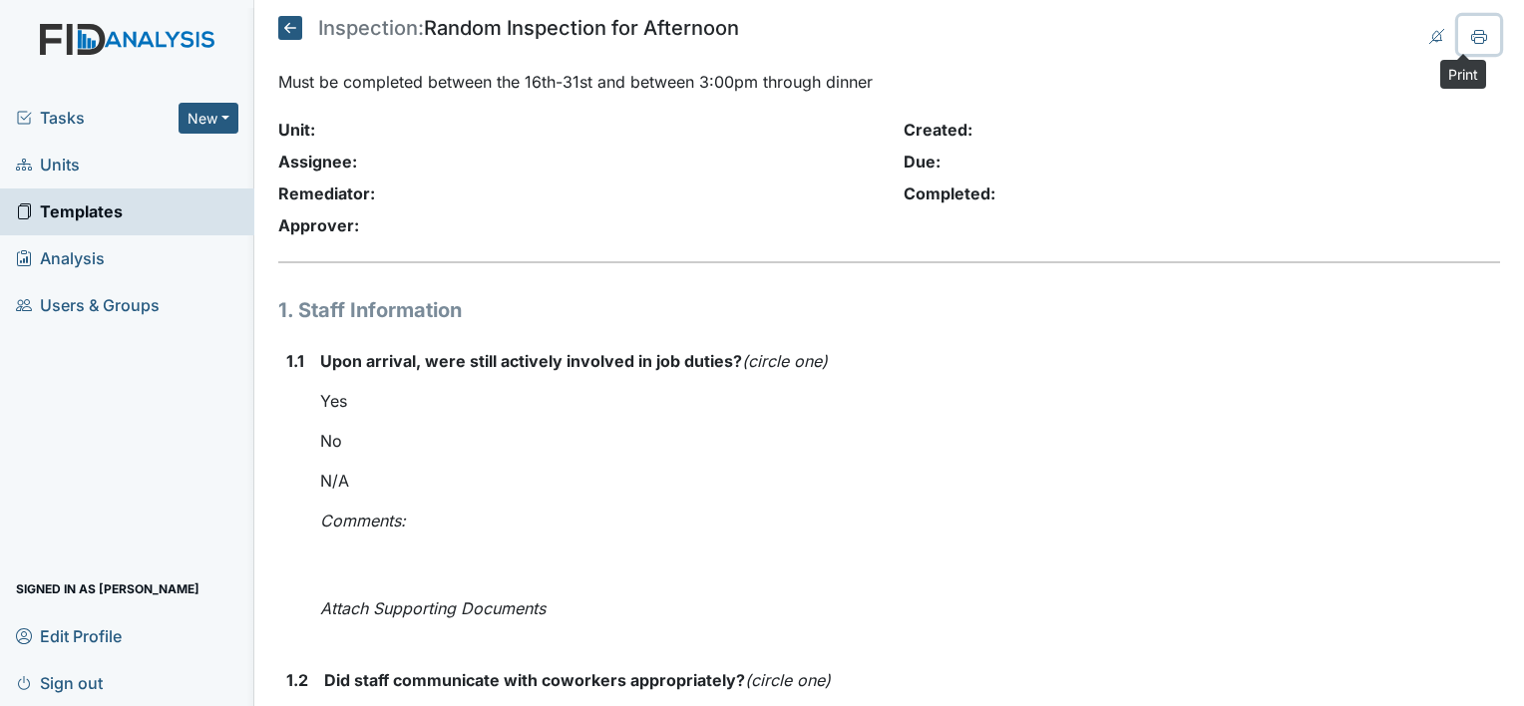
click at [1471, 29] on icon at bounding box center [1479, 37] width 16 height 16
click at [299, 30] on icon at bounding box center [290, 28] width 24 height 24
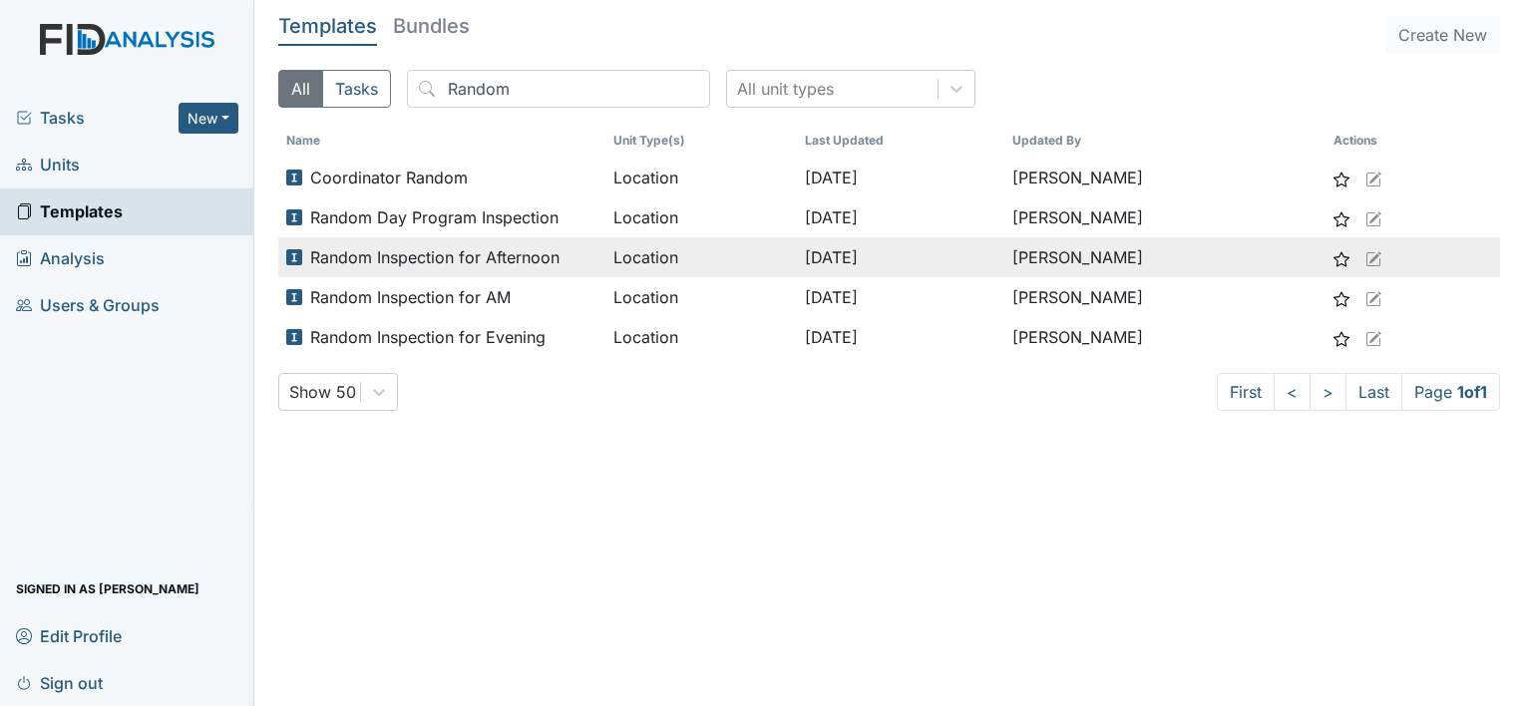
click at [552, 255] on span "Random Inspection for Afternoon" at bounding box center [434, 257] width 249 height 24
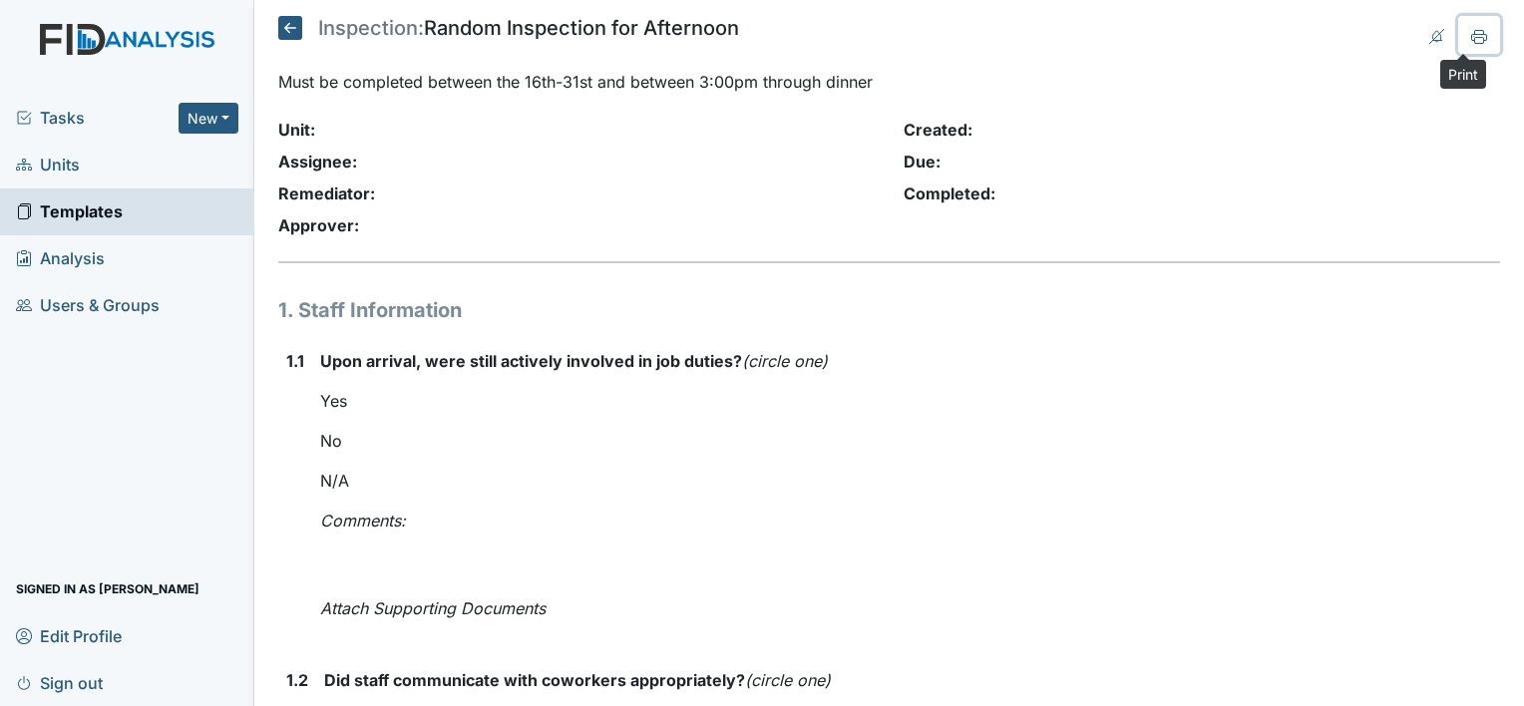
click at [1474, 37] on icon at bounding box center [1479, 40] width 10 height 7
click at [287, 24] on icon at bounding box center [290, 28] width 24 height 24
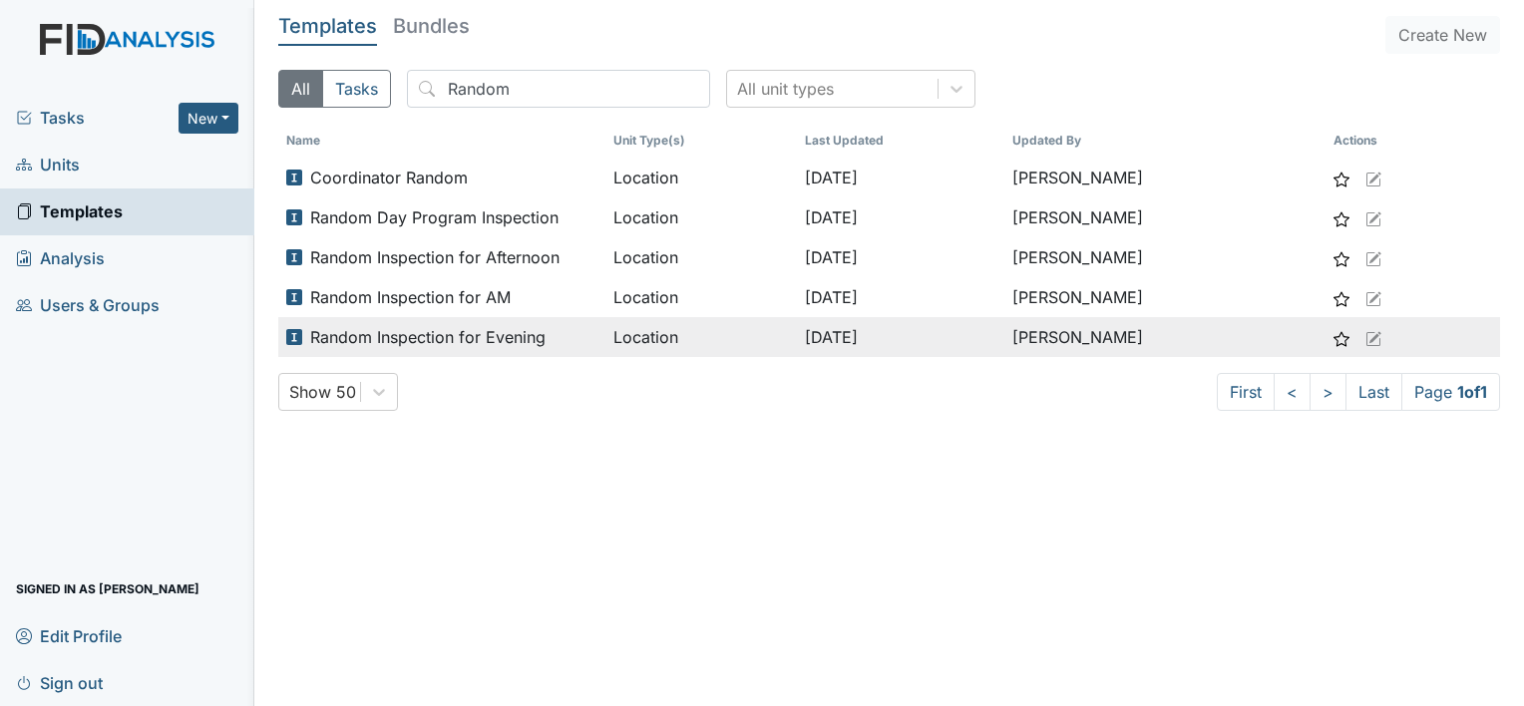
click at [455, 341] on span "Random Inspection for Evening" at bounding box center [427, 337] width 235 height 24
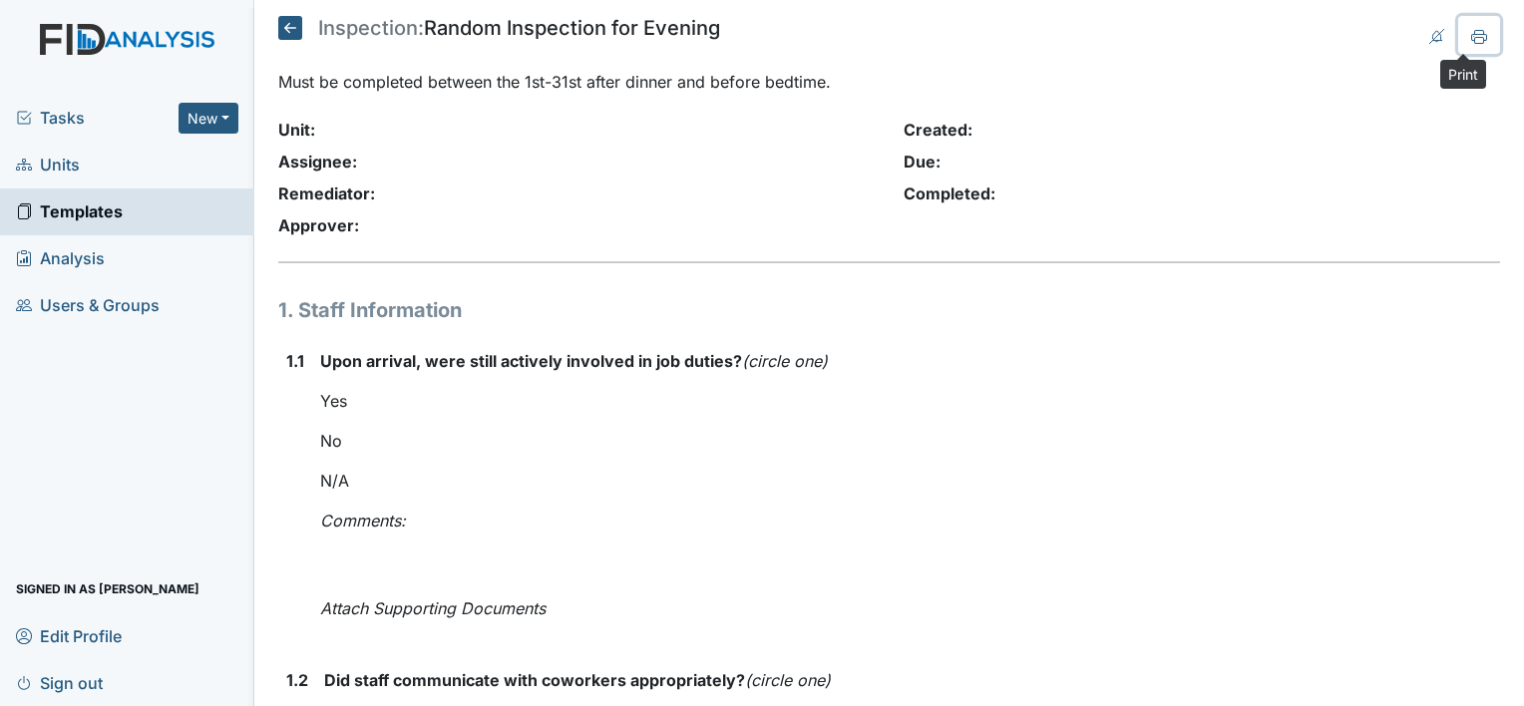
click at [1471, 33] on icon at bounding box center [1479, 35] width 16 height 11
click at [290, 27] on icon at bounding box center [290, 28] width 24 height 24
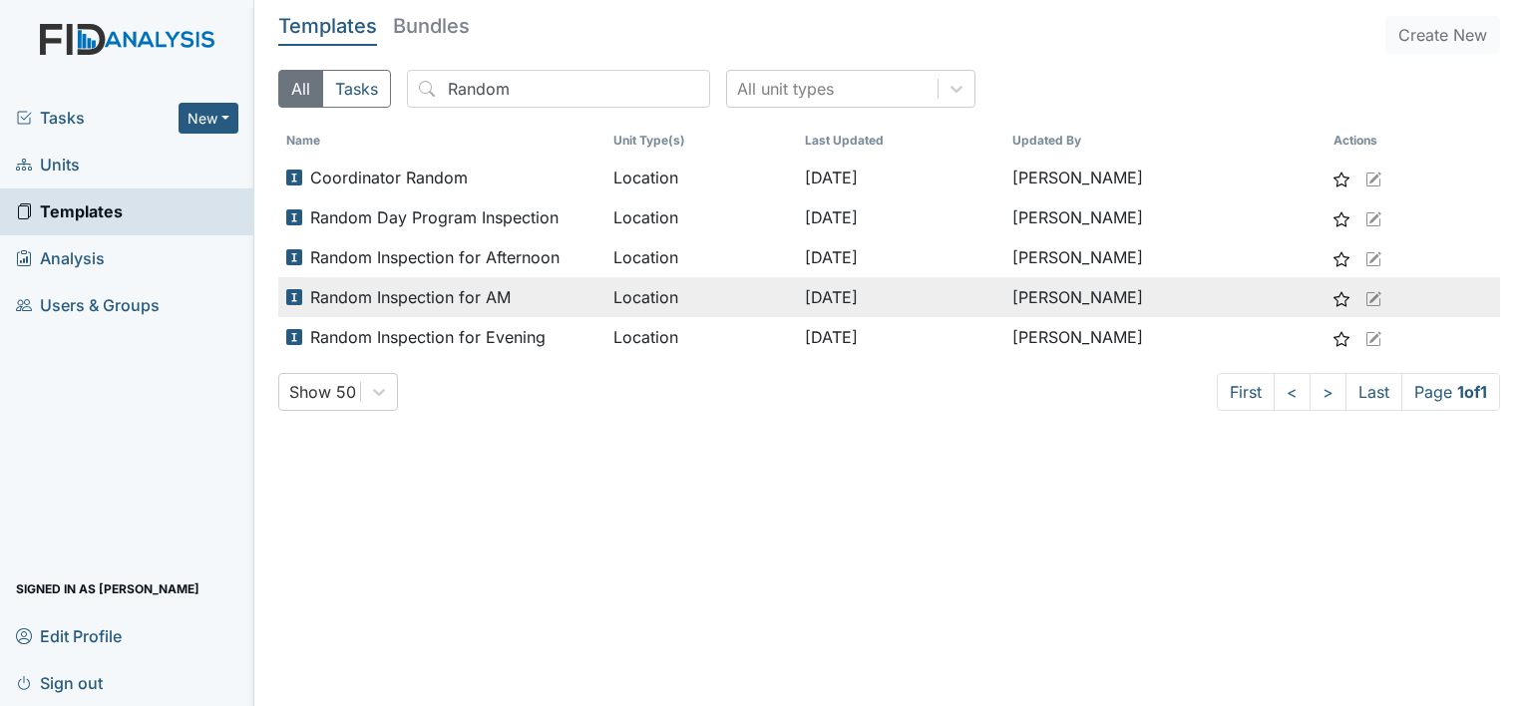
click at [487, 306] on span "Random Inspection for AM" at bounding box center [410, 297] width 200 height 24
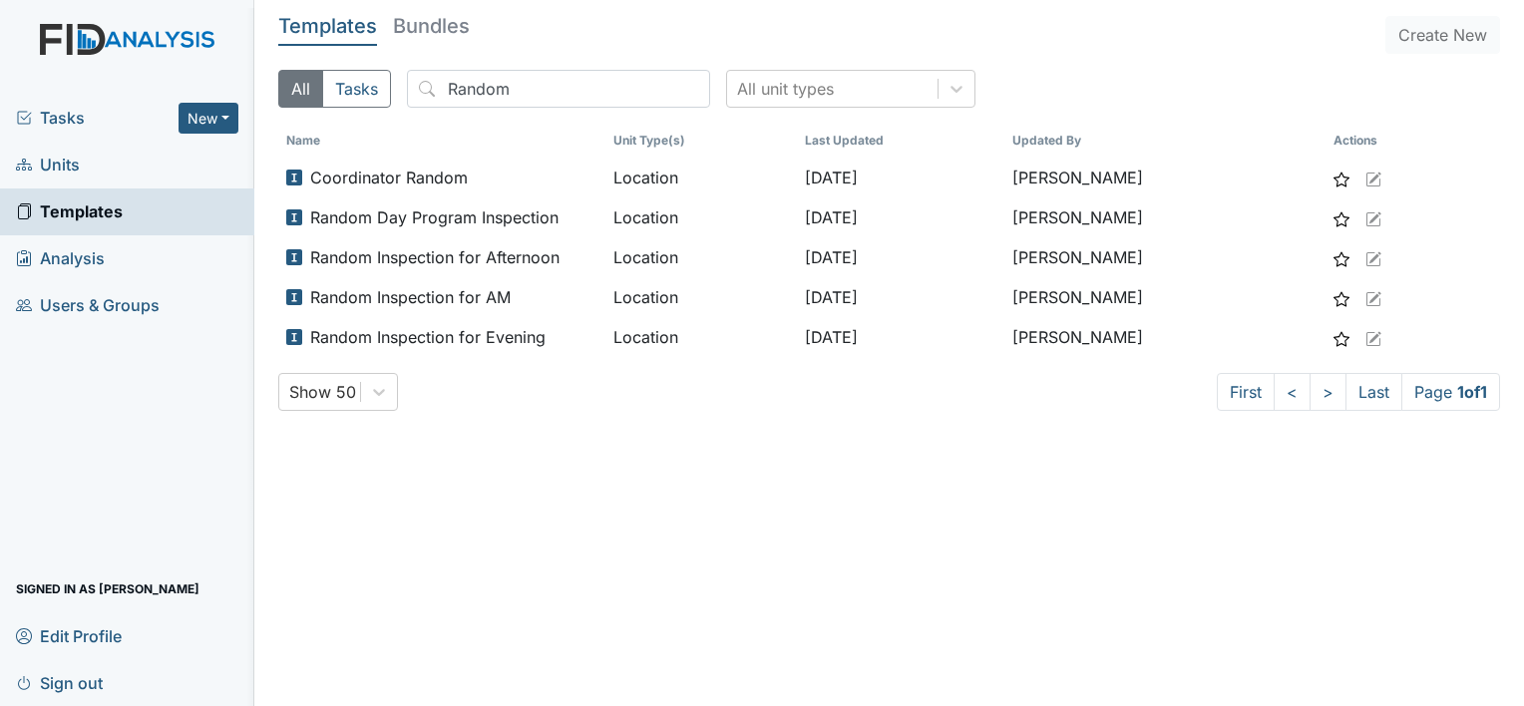
click at [76, 128] on span "Tasks" at bounding box center [97, 118] width 163 height 24
